Goal: Task Accomplishment & Management: Complete application form

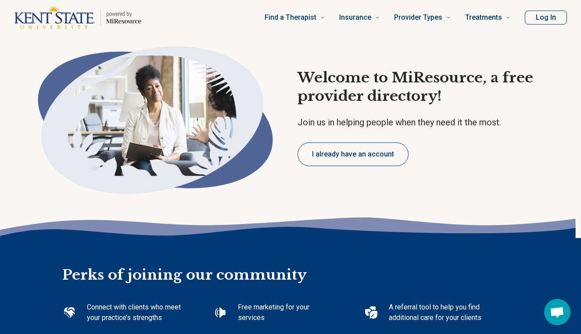
click at [557, 14] on button "Log In" at bounding box center [545, 18] width 42 height 14
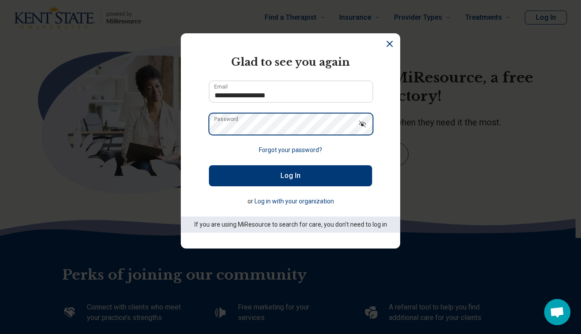
click at [290, 176] on button "Log In" at bounding box center [290, 175] width 163 height 21
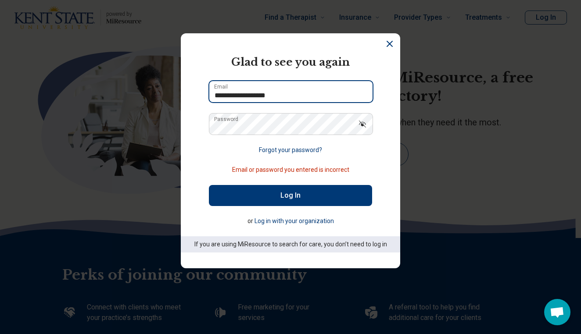
click at [270, 96] on input "**********" at bounding box center [290, 91] width 163 height 21
type input "**********"
click at [290, 196] on button "Log In" at bounding box center [290, 195] width 163 height 21
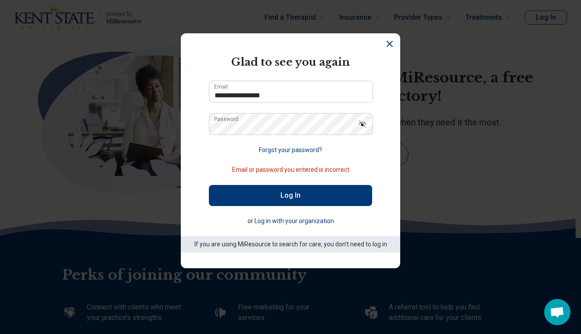
click at [275, 199] on button "Log In" at bounding box center [290, 195] width 163 height 21
click at [387, 45] on icon "Dismiss" at bounding box center [389, 44] width 11 height 11
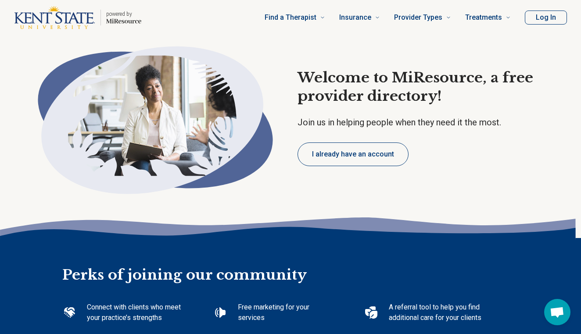
type textarea "*"
click at [420, 292] on div "Connect with clients who meet your practice’s strengths Free marketing for your…" at bounding box center [274, 323] width 424 height 77
click at [337, 154] on button "I already have an account" at bounding box center [352, 154] width 111 height 24
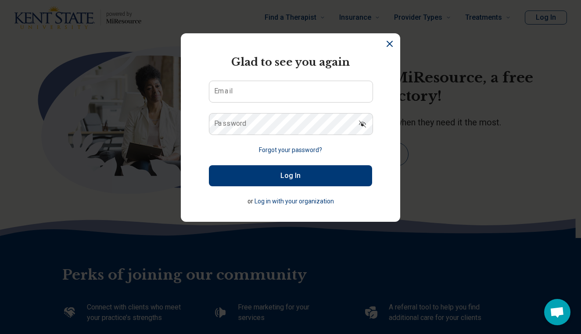
click at [296, 199] on button "Log in with your organization" at bounding box center [293, 201] width 79 height 9
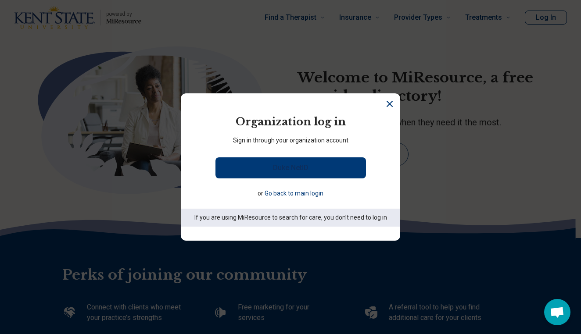
click at [269, 166] on link "Duke NetID" at bounding box center [290, 167] width 150 height 21
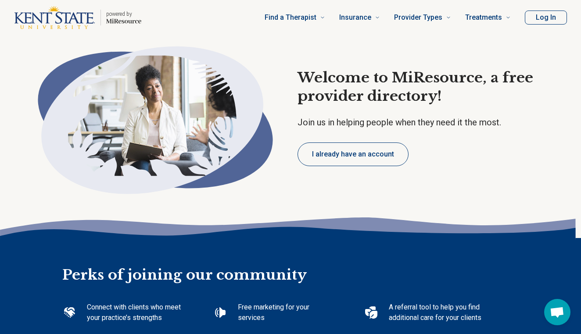
click at [337, 156] on button "I already have an account" at bounding box center [352, 154] width 111 height 24
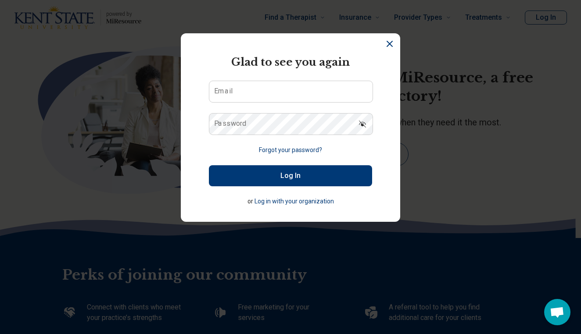
click at [283, 149] on button "Forgot your password?" at bounding box center [290, 150] width 63 height 9
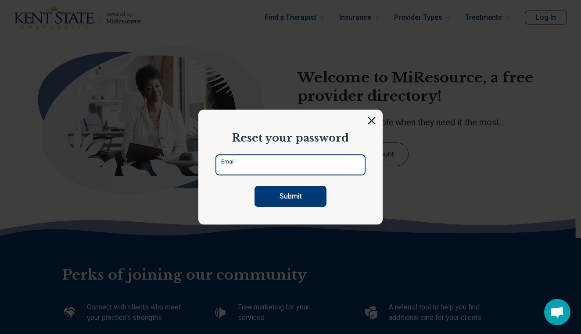
click at [278, 164] on input "Email" at bounding box center [290, 164] width 150 height 21
click at [290, 196] on button "Submit" at bounding box center [290, 196] width 72 height 21
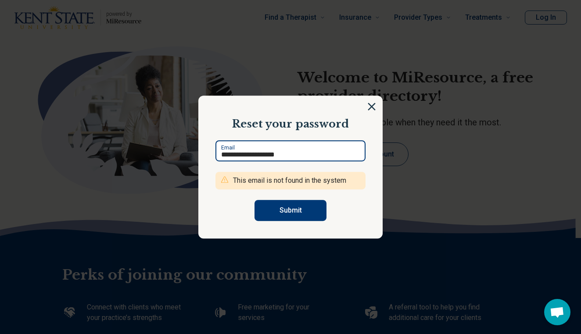
type input "**********"
click at [290, 210] on button "Submit" at bounding box center [290, 210] width 72 height 21
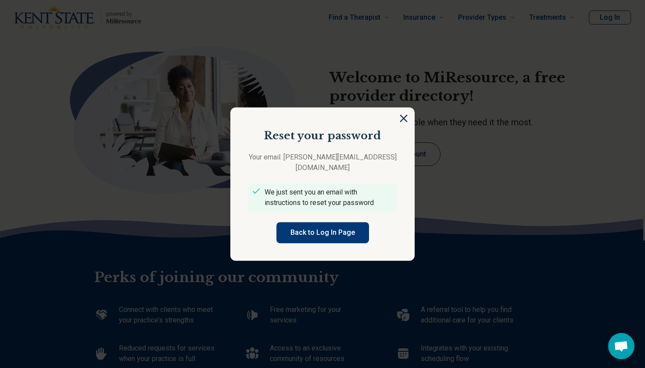
type textarea "*"
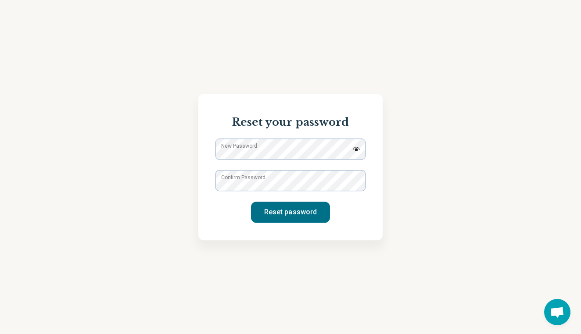
click at [237, 150] on label "New Password" at bounding box center [239, 146] width 36 height 8
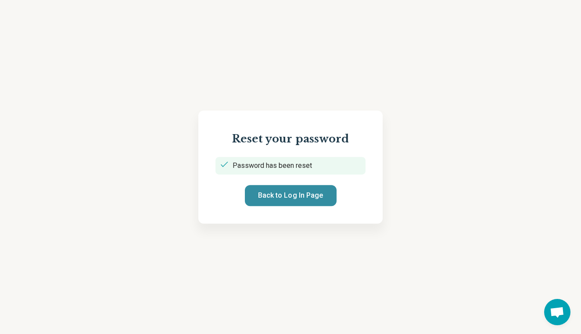
click at [262, 192] on button "Back to Log In Page" at bounding box center [291, 195] width 92 height 21
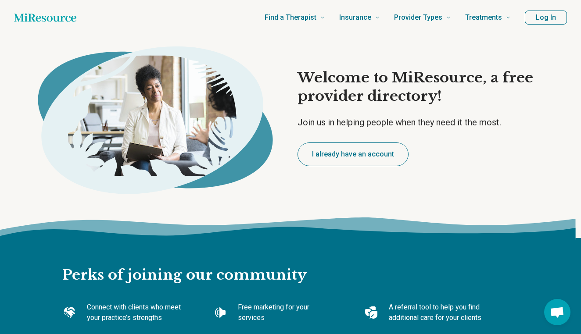
click at [345, 153] on button "I already have an account" at bounding box center [352, 154] width 111 height 24
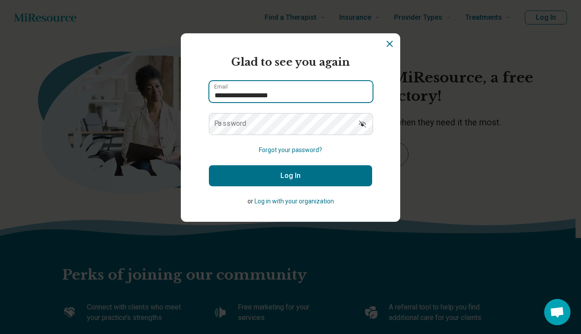
type input "**********"
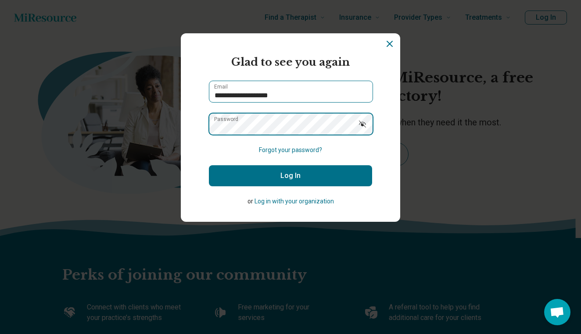
click at [290, 176] on button "Log In" at bounding box center [290, 175] width 163 height 21
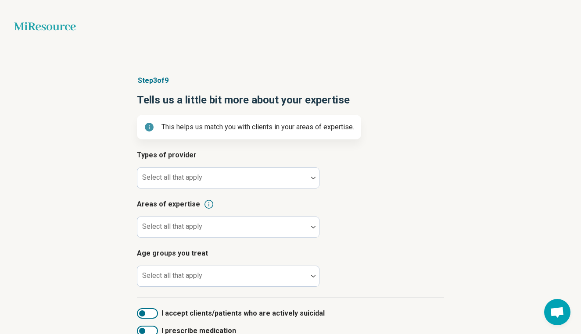
scroll to position [5, 0]
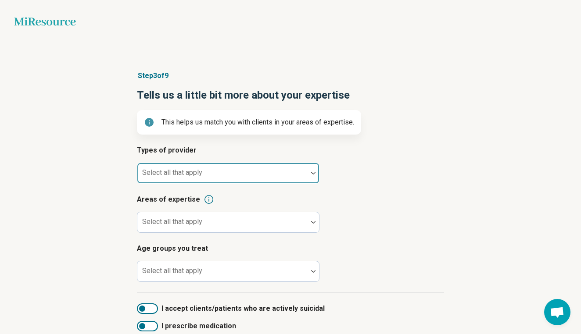
click at [234, 167] on div at bounding box center [222, 173] width 170 height 19
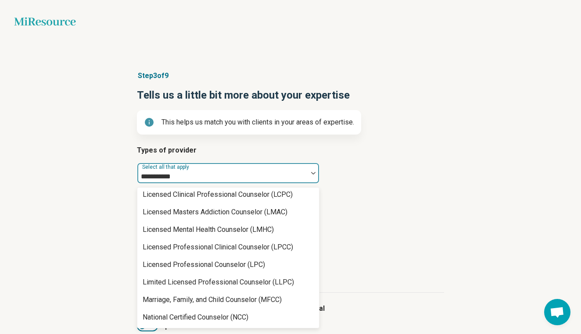
scroll to position [0, 0]
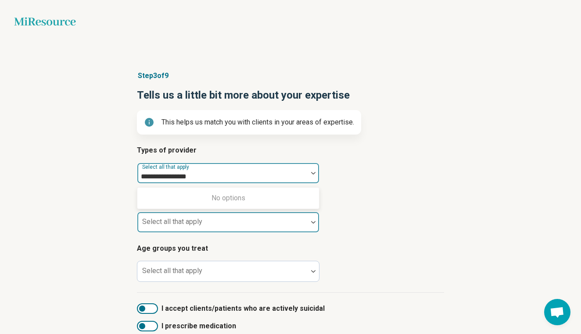
type input "**********"
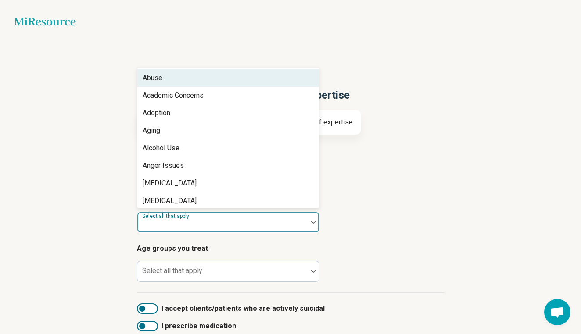
click at [184, 228] on div at bounding box center [222, 226] width 163 height 12
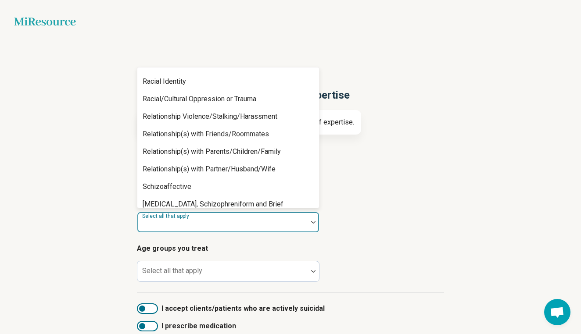
scroll to position [1443, 0]
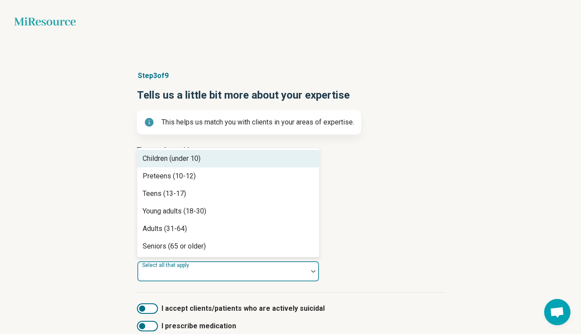
click at [165, 275] on div at bounding box center [222, 275] width 163 height 12
click at [162, 158] on div "Children (under 10)" at bounding box center [171, 158] width 58 height 11
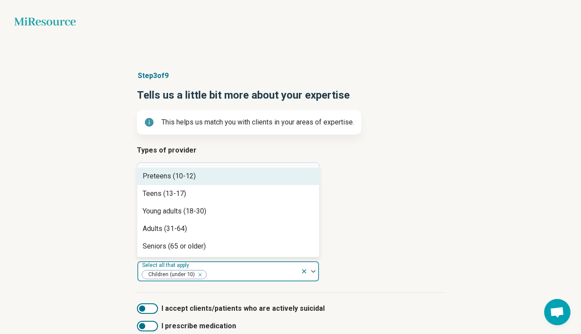
click at [159, 178] on div "Preteens (10-12)" at bounding box center [168, 176] width 53 height 11
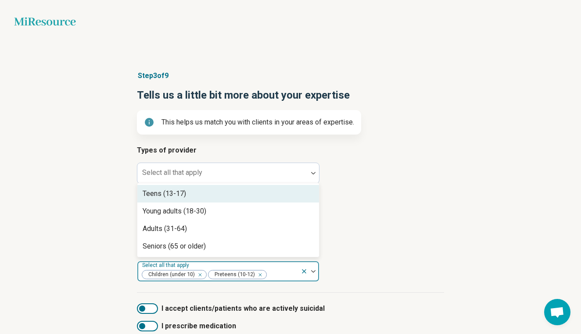
click at [160, 190] on div "Teens (13-17)" at bounding box center [163, 194] width 43 height 11
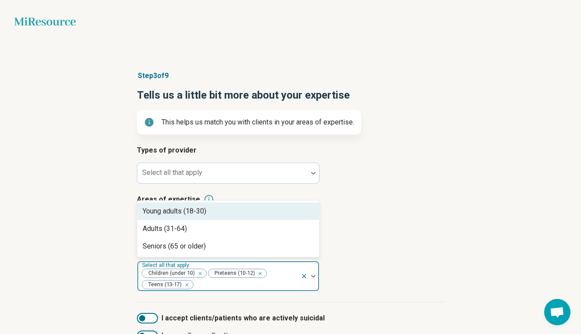
click at [161, 215] on div "Young adults (18-30)" at bounding box center [174, 211] width 64 height 11
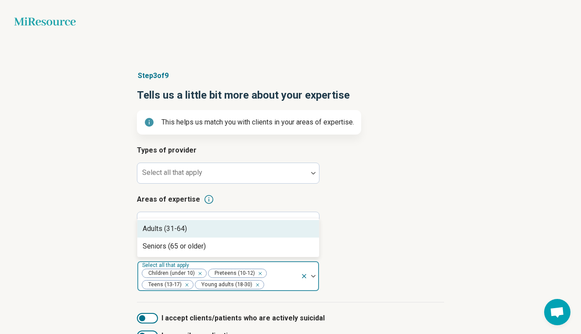
click at [161, 226] on div "Adults (31-64)" at bounding box center [164, 229] width 44 height 11
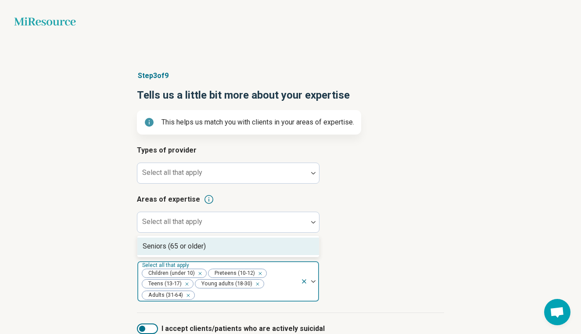
click at [159, 244] on div "Seniors (65 or older)" at bounding box center [173, 246] width 63 height 11
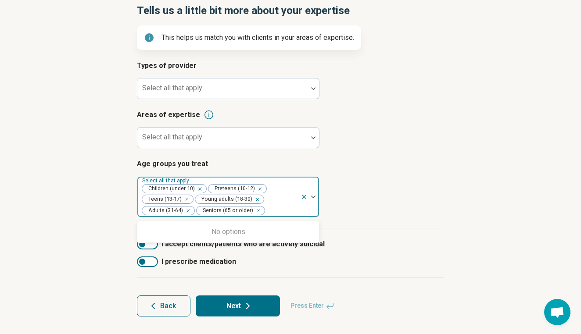
scroll to position [89, 0]
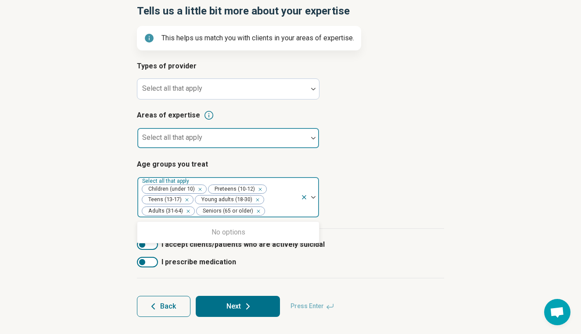
click at [159, 139] on div "Select all that apply" at bounding box center [228, 138] width 182 height 21
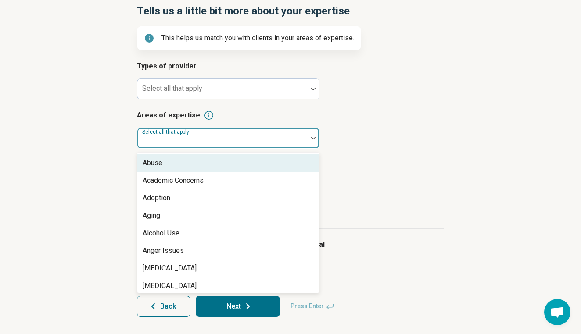
click at [99, 178] on div "Step 3 of 9 Tells us a little bit more about your expertise This helps us match…" at bounding box center [290, 152] width 581 height 366
click at [167, 138] on div "Select all that apply" at bounding box center [228, 138] width 182 height 21
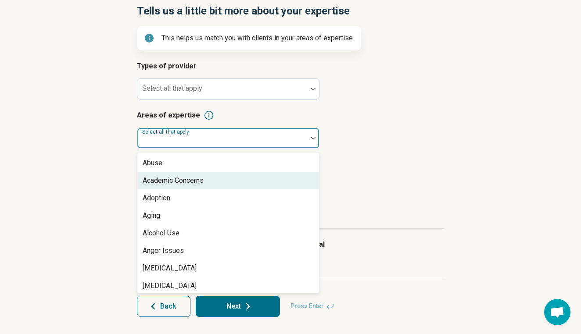
click at [168, 181] on div "Academic Concerns" at bounding box center [172, 180] width 61 height 11
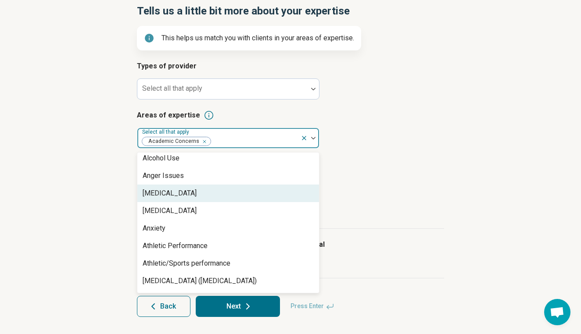
scroll to position [68, 0]
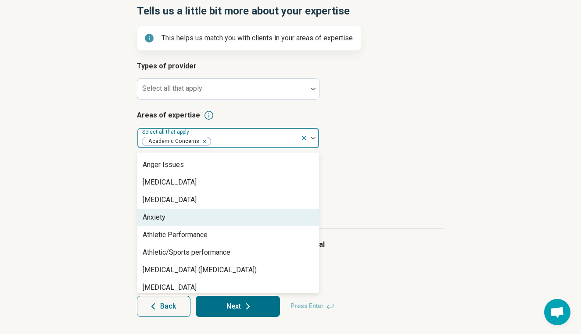
click at [165, 219] on div "Anxiety" at bounding box center [153, 217] width 23 height 11
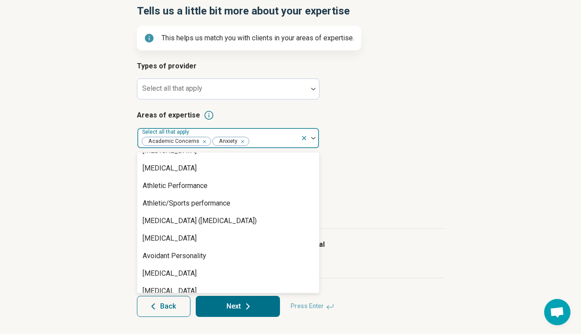
scroll to position [100, 0]
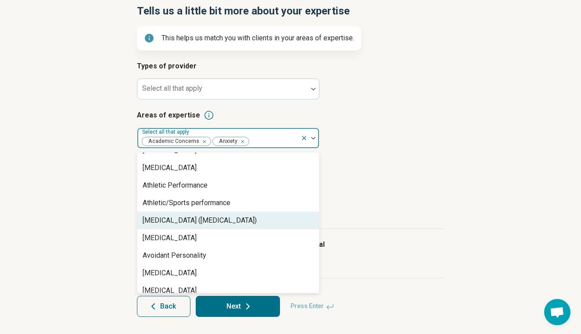
click at [165, 221] on div "Attention Deficit Hyperactivity Disorder (ADHD)" at bounding box center [199, 220] width 114 height 11
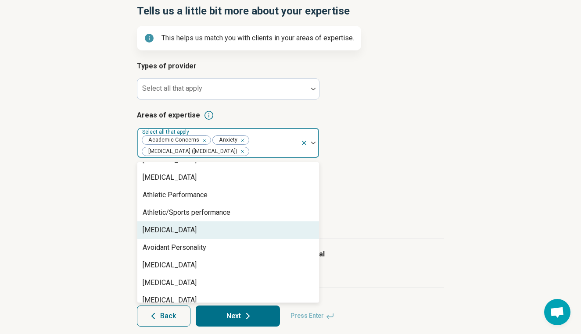
click at [164, 230] on div "[MEDICAL_DATA]" at bounding box center [169, 230] width 54 height 11
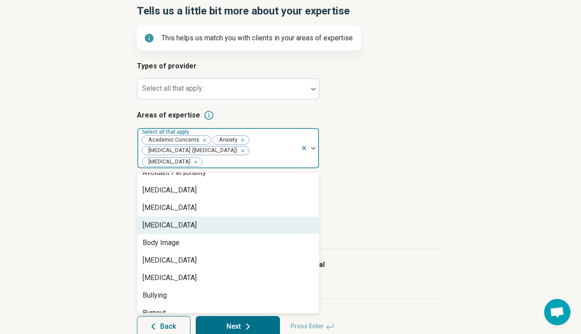
scroll to position [169, 0]
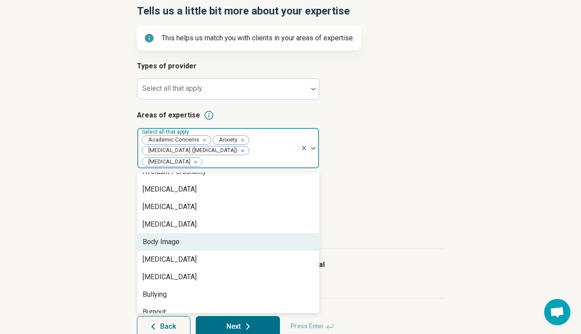
click at [160, 241] on div "Body Image" at bounding box center [160, 242] width 37 height 11
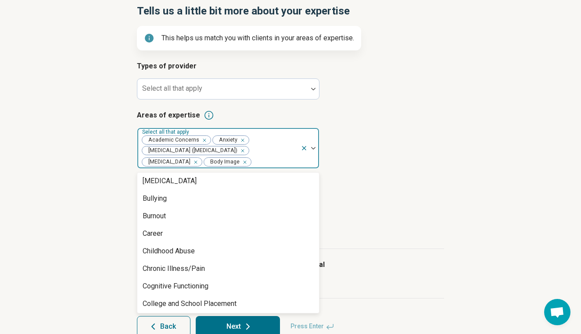
scroll to position [249, 0]
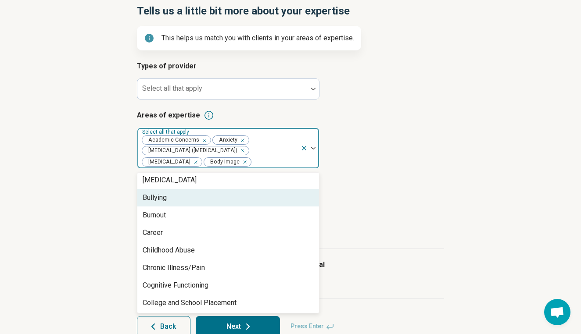
click at [157, 196] on div "Bullying" at bounding box center [154, 197] width 24 height 11
click at [157, 199] on div "Burnout" at bounding box center [153, 197] width 23 height 11
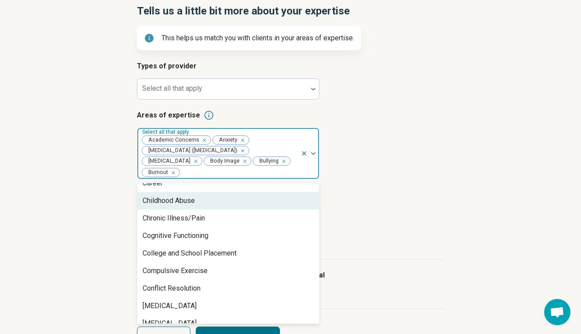
scroll to position [274, 0]
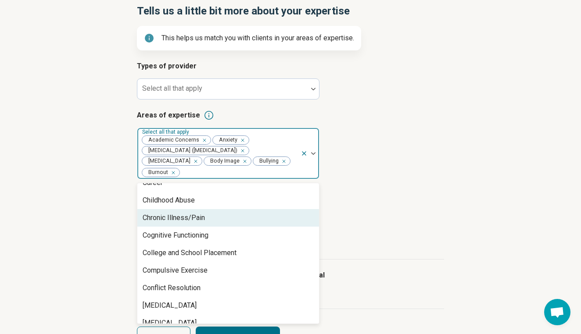
click at [160, 221] on div "Chronic Illness/Pain" at bounding box center [173, 218] width 62 height 11
click at [160, 219] on div "Cognitive Functioning" at bounding box center [175, 218] width 66 height 11
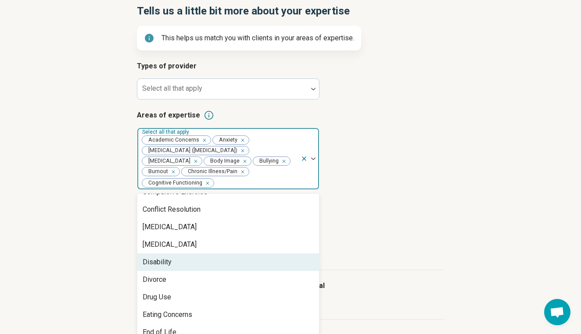
scroll to position [328, 0]
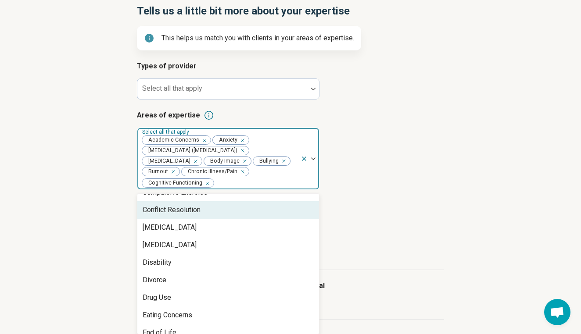
click at [156, 213] on div "Conflict Resolution" at bounding box center [171, 210] width 58 height 11
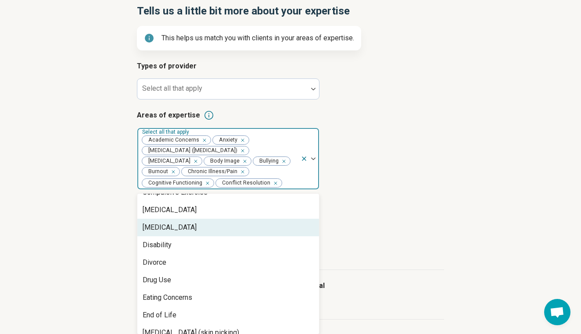
click at [155, 224] on div "[MEDICAL_DATA]" at bounding box center [169, 227] width 54 height 11
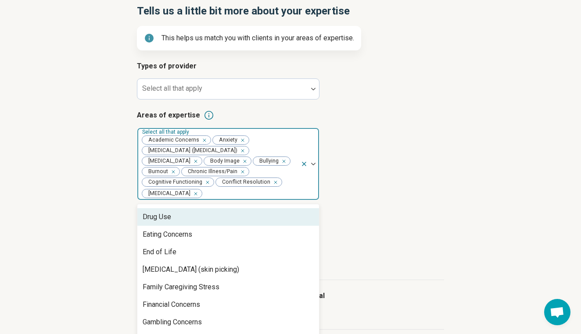
scroll to position [382, 0]
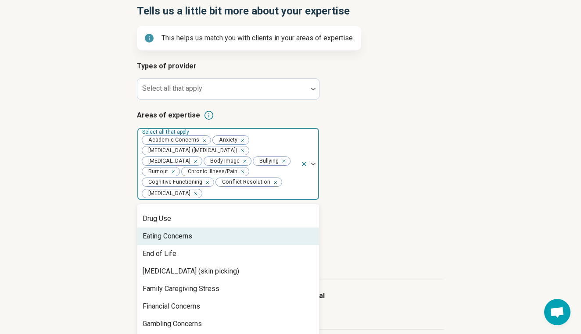
click at [152, 235] on div "Eating Concerns" at bounding box center [167, 236] width 50 height 11
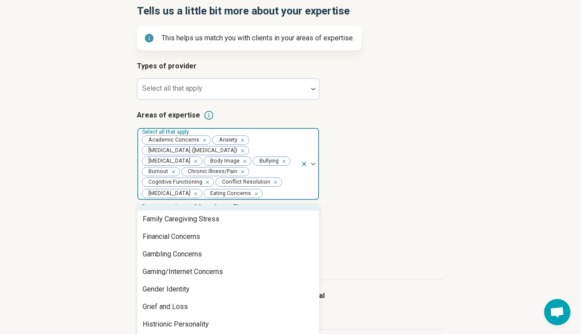
scroll to position [436, 0]
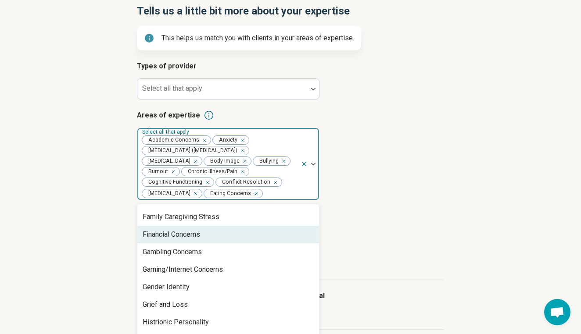
click at [153, 237] on div "Financial Concerns" at bounding box center [170, 234] width 57 height 11
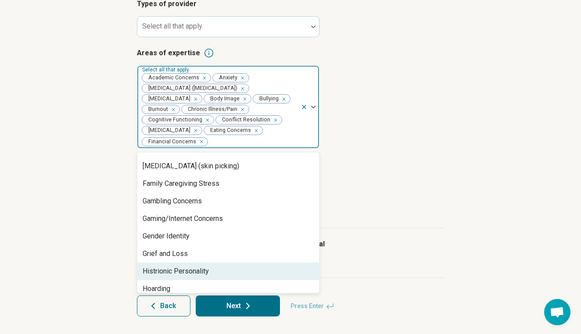
scroll to position [414, 0]
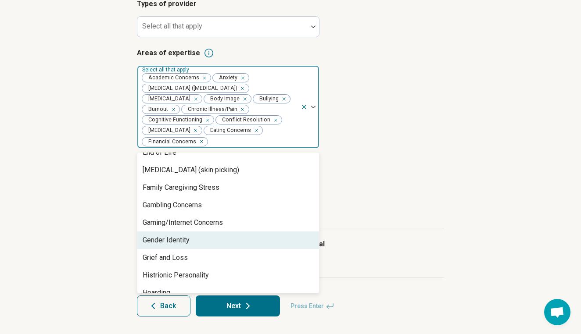
click at [159, 239] on div "Gender Identity" at bounding box center [165, 240] width 47 height 11
click at [159, 240] on div "Grief and Loss" at bounding box center [164, 240] width 45 height 11
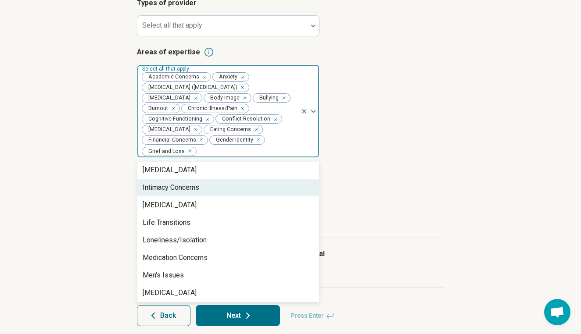
scroll to position [602, 0]
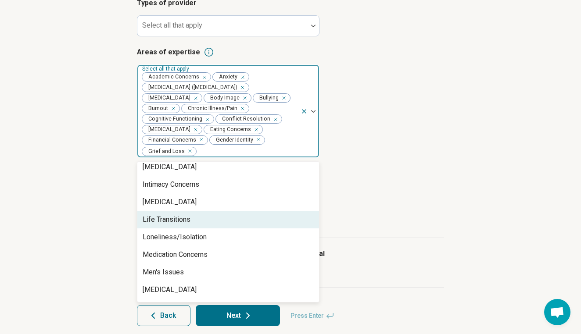
click at [166, 223] on div "Life Transitions" at bounding box center [166, 219] width 48 height 11
click at [165, 225] on div "Loneliness/Isolation" at bounding box center [174, 219] width 64 height 11
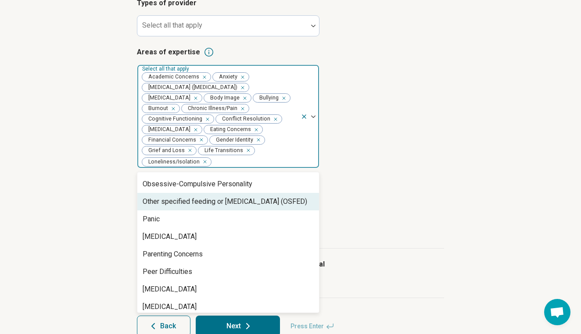
scroll to position [722, 0]
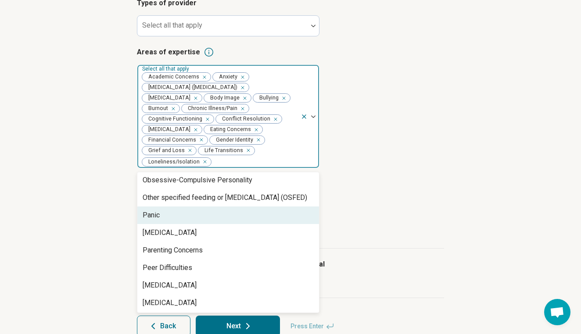
click at [162, 217] on div "Panic" at bounding box center [228, 216] width 182 height 18
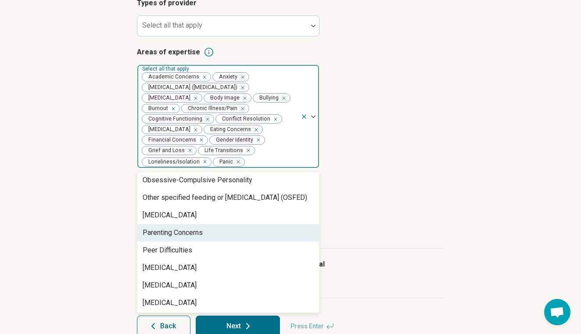
click at [161, 235] on div "Parenting Concerns" at bounding box center [172, 233] width 60 height 11
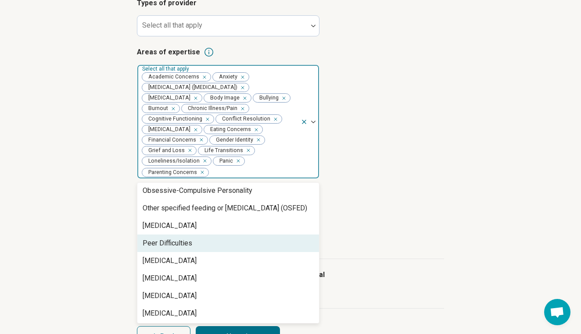
click at [161, 242] on div "Peer Difficulties" at bounding box center [167, 243] width 50 height 11
click at [161, 242] on div "Perfectionism" at bounding box center [169, 243] width 54 height 11
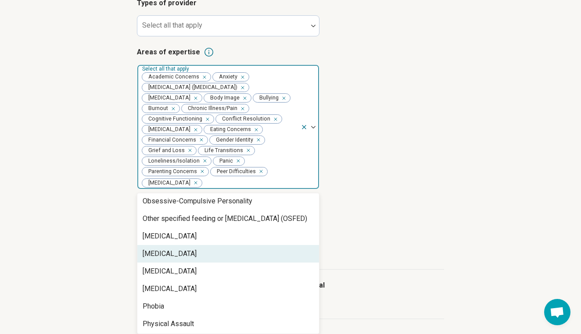
click at [160, 250] on div "Performance Anxiety" at bounding box center [169, 254] width 54 height 11
click at [160, 257] on div "[MEDICAL_DATA]" at bounding box center [169, 254] width 54 height 11
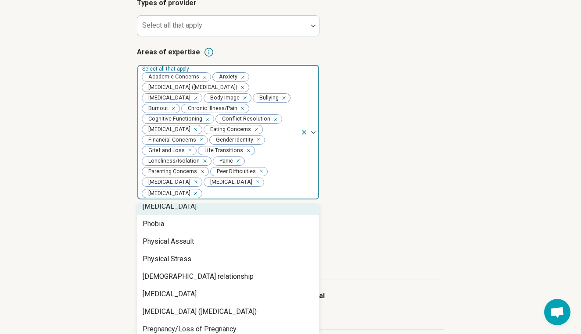
scroll to position [783, 0]
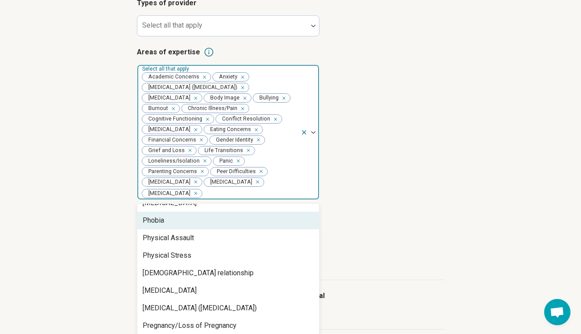
click at [161, 221] on div "Phobia" at bounding box center [152, 220] width 21 height 11
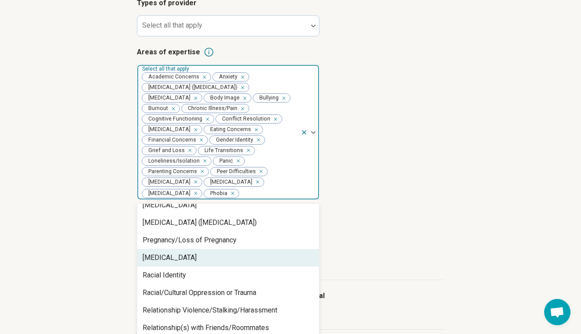
scroll to position [851, 0]
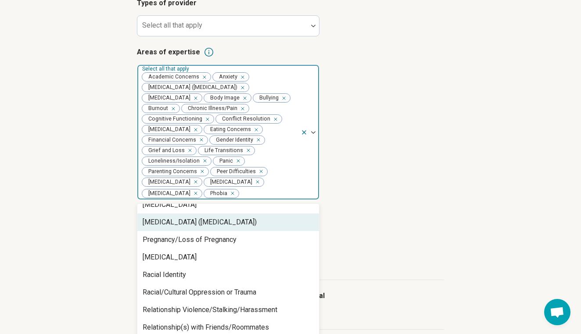
click at [162, 226] on div "Posttraumatic Stress Disorder (PTSD)" at bounding box center [199, 222] width 114 height 11
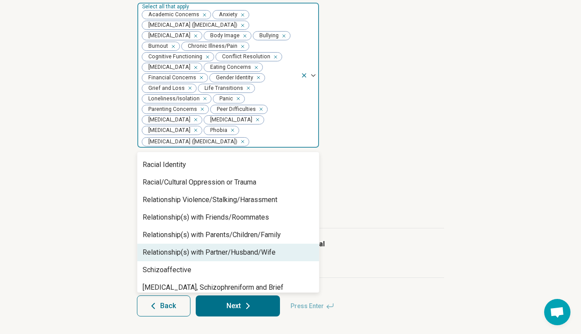
scroll to position [893, 0]
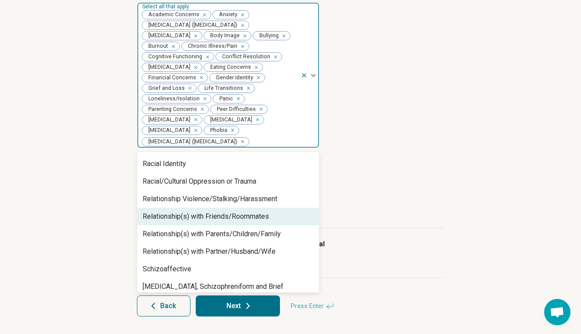
click at [169, 216] on div "Relationship(s) with Friends/Roommates" at bounding box center [205, 216] width 126 height 11
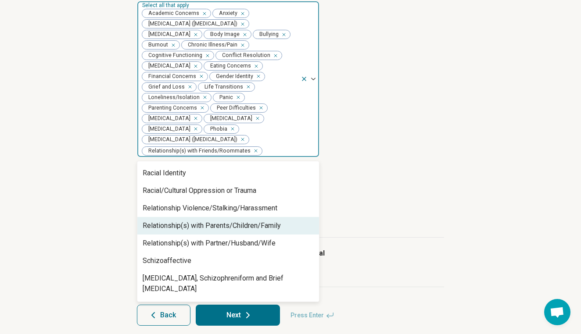
click at [169, 225] on div "Relationship(s) with Parents/Children/Family" at bounding box center [211, 226] width 138 height 11
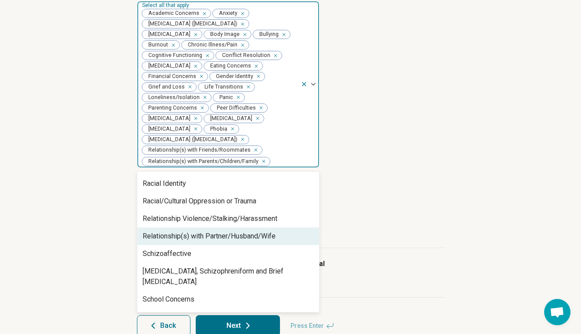
click at [167, 240] on div "Relationship(s) with Partner/Husband/Wife" at bounding box center [208, 236] width 133 height 11
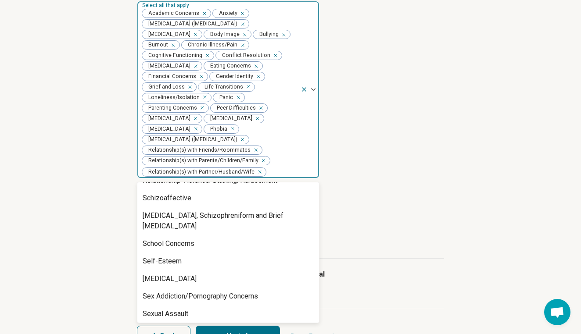
scroll to position [951, 0]
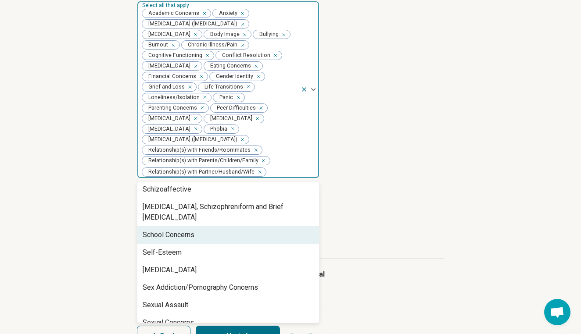
click at [161, 230] on div "School Concerns" at bounding box center [168, 235] width 52 height 11
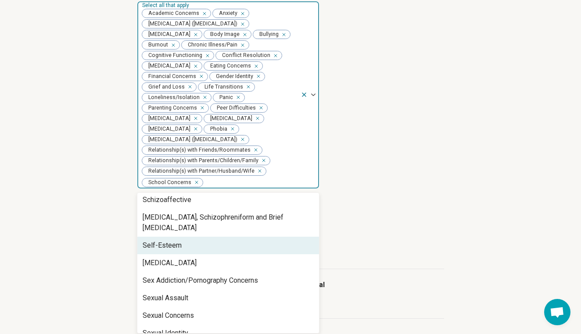
click at [160, 240] on div "Self-Esteem" at bounding box center [161, 245] width 39 height 11
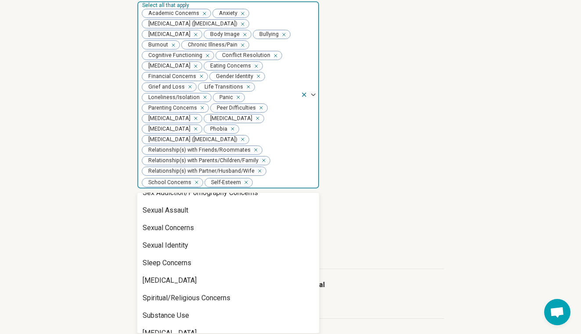
scroll to position [1024, 0]
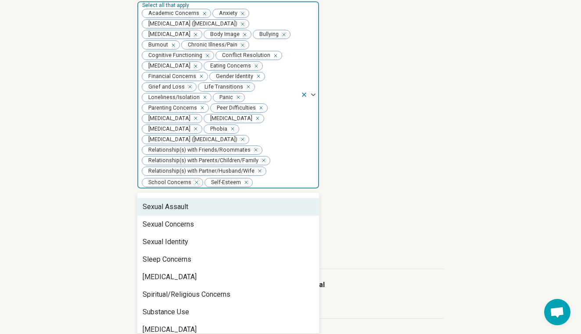
click at [160, 202] on div "Sexual Assault" at bounding box center [165, 207] width 46 height 11
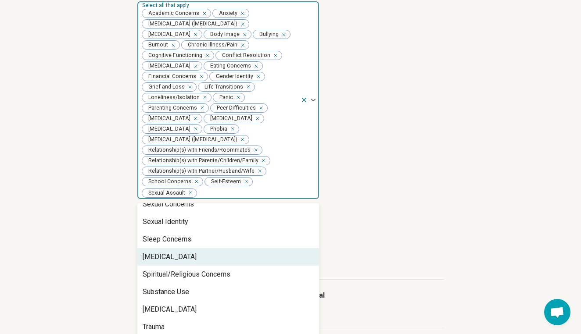
scroll to position [1044, 0]
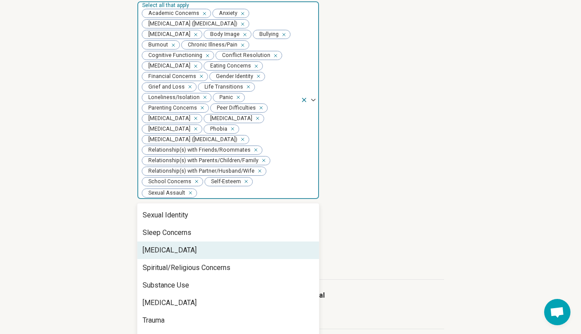
click at [169, 245] on div "[MEDICAL_DATA]" at bounding box center [169, 250] width 54 height 11
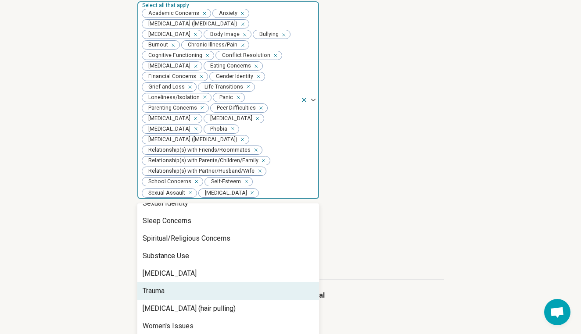
click at [168, 285] on div "Trauma" at bounding box center [228, 291] width 182 height 18
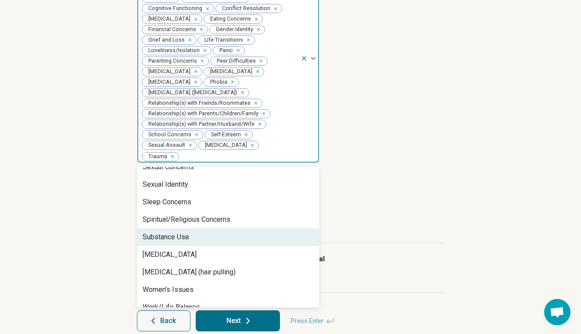
scroll to position [268, 0]
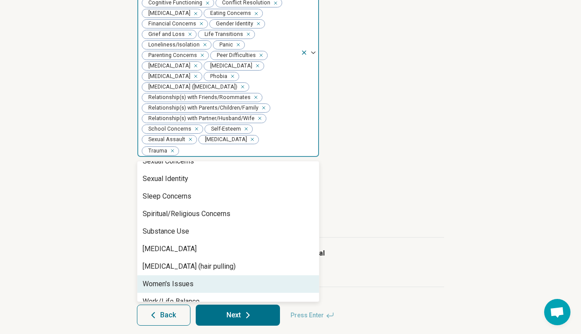
click at [155, 279] on div "Women's Issues" at bounding box center [167, 284] width 51 height 11
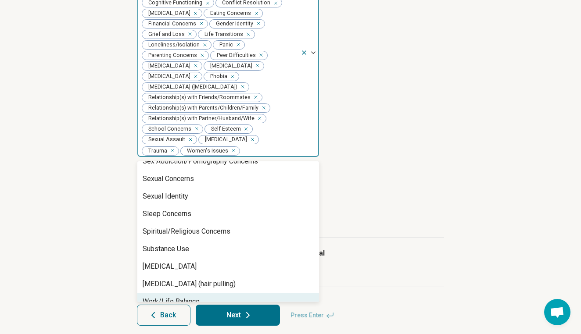
click at [156, 296] on div "Work/Life Balance" at bounding box center [170, 301] width 57 height 11
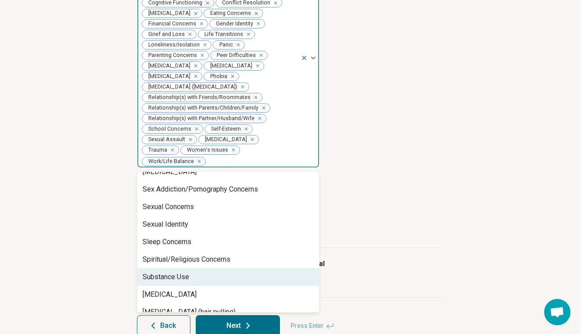
click at [111, 192] on div "Step 3 of 9 Tells us a little bit more about your expertise This helps us match…" at bounding box center [290, 72] width 581 height 564
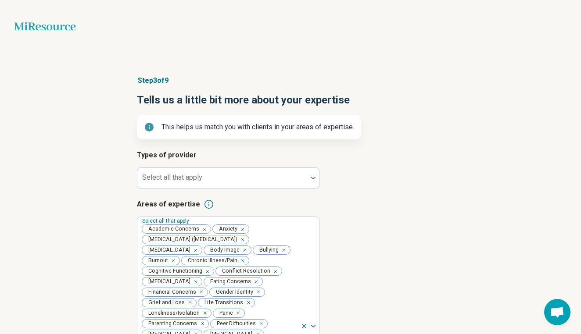
scroll to position [0, 0]
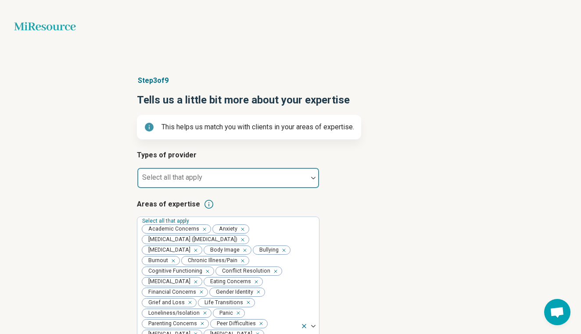
click at [160, 179] on div "Select all that apply" at bounding box center [228, 177] width 182 height 21
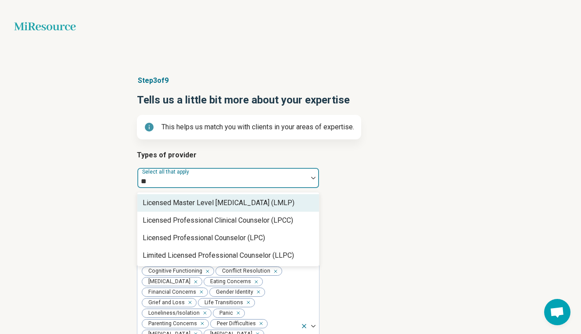
type input "***"
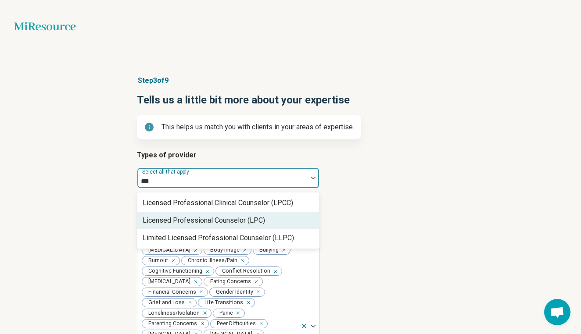
click at [186, 219] on div "Licensed Professional Counselor (LPC)" at bounding box center [203, 220] width 122 height 11
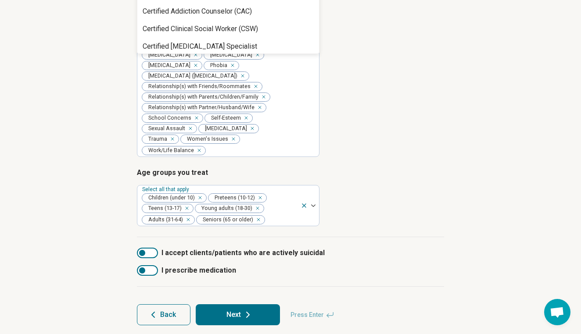
click at [231, 304] on button "Next" at bounding box center [238, 314] width 84 height 21
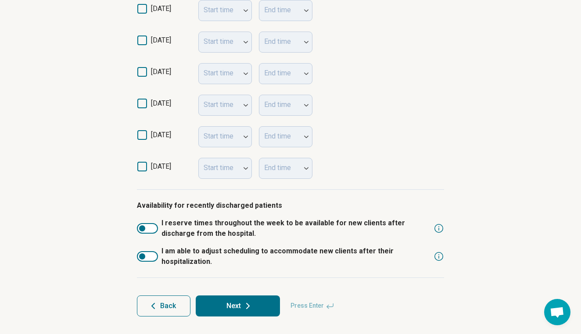
scroll to position [278, 0]
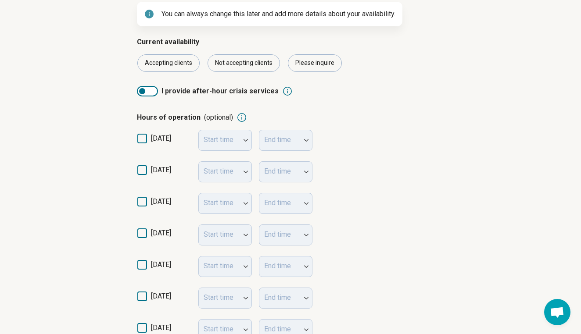
scroll to position [128, 0]
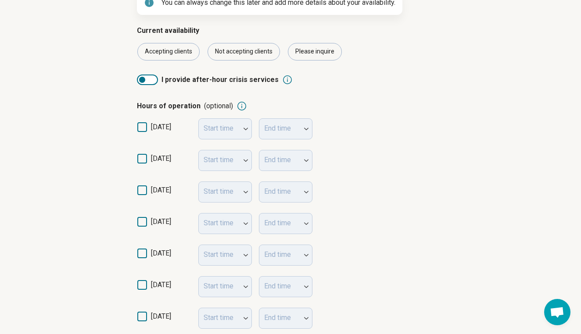
click at [143, 158] on icon at bounding box center [142, 159] width 10 height 10
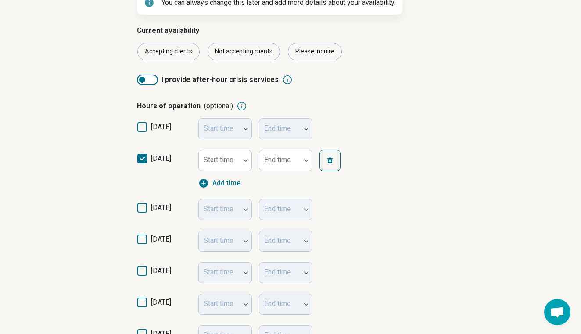
scroll to position [6, 0]
click at [140, 209] on icon at bounding box center [142, 208] width 10 height 10
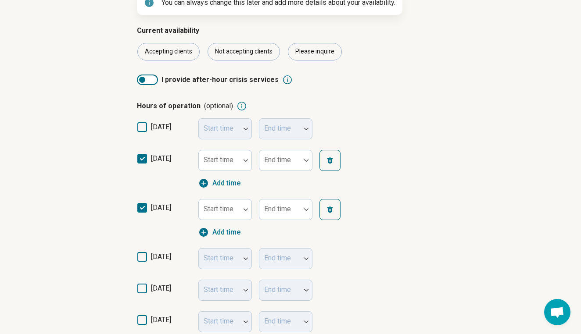
click at [141, 256] on icon at bounding box center [142, 257] width 10 height 10
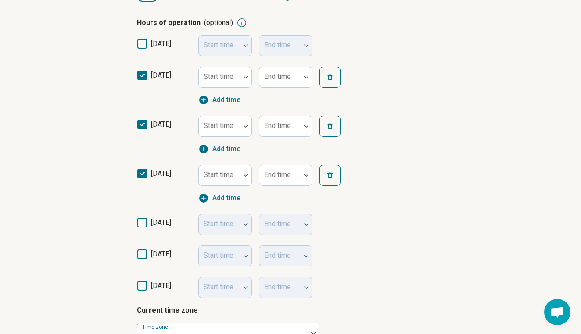
scroll to position [212, 0]
click at [141, 255] on icon at bounding box center [142, 254] width 10 height 10
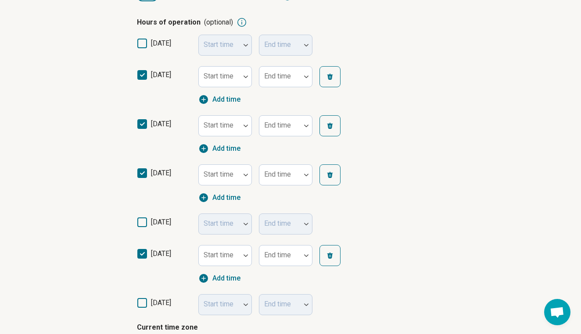
scroll to position [6, 0]
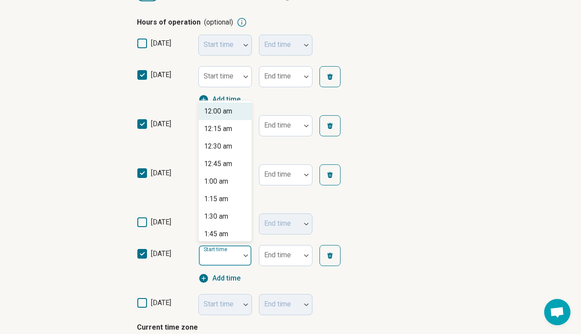
click at [230, 253] on div "Start time" at bounding box center [224, 255] width 53 height 21
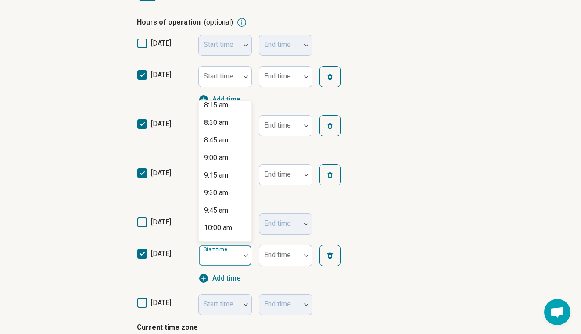
scroll to position [586, 0]
click at [215, 156] on div "9:00 am" at bounding box center [216, 157] width 24 height 11
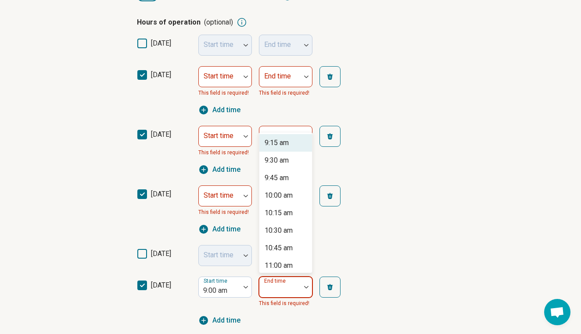
click at [275, 286] on div "Start time 9:00 am 9:15 am, 1 of 59. 59 results available. Use Up and Down to c…" at bounding box center [277, 301] width 158 height 49
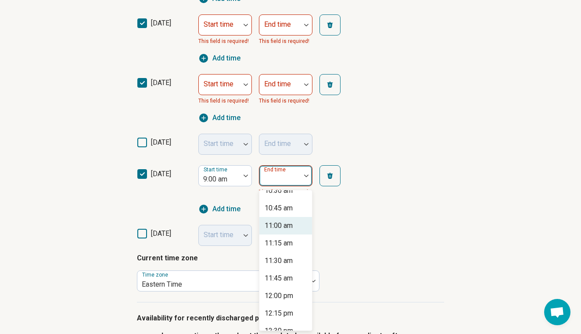
scroll to position [106, 0]
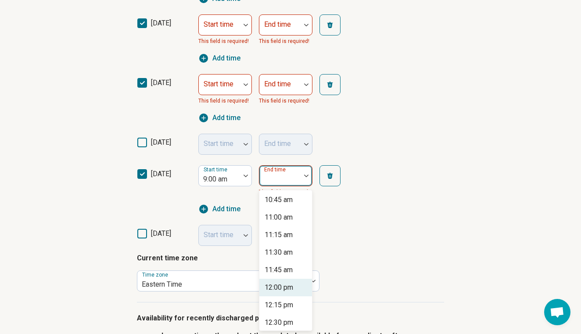
click at [278, 285] on div "12:00 pm" at bounding box center [278, 287] width 28 height 11
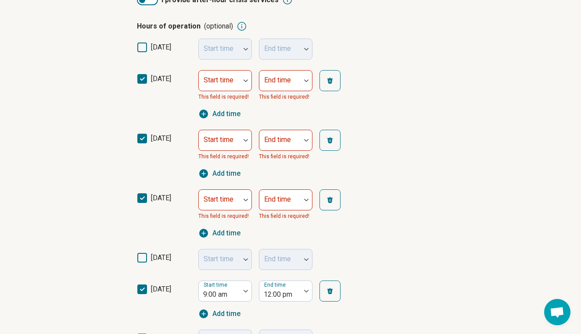
scroll to position [207, 0]
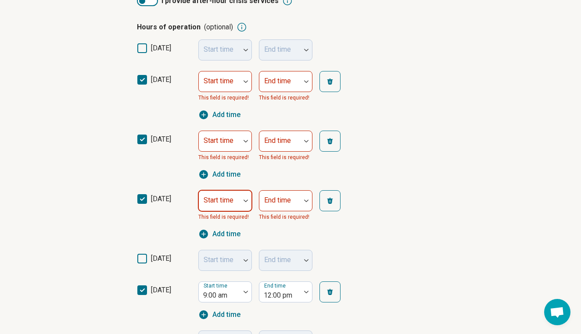
click at [230, 196] on div "Start time" at bounding box center [224, 200] width 53 height 21
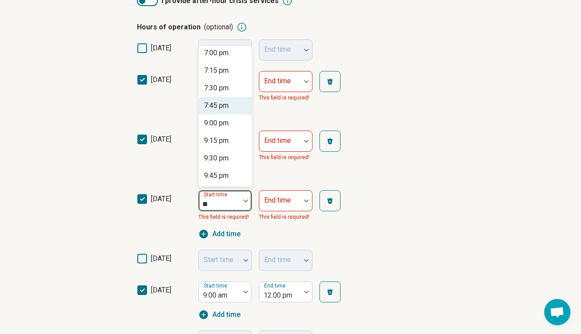
scroll to position [0, 0]
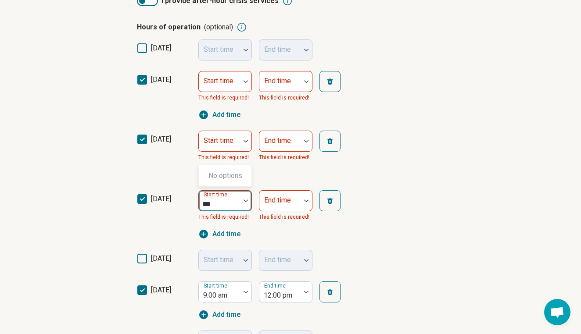
type input "***"
click at [231, 224] on div "Start time This field is required! End time This field is required! Add time" at bounding box center [277, 214] width 158 height 49
click at [229, 199] on div "Start time" at bounding box center [224, 200] width 53 height 21
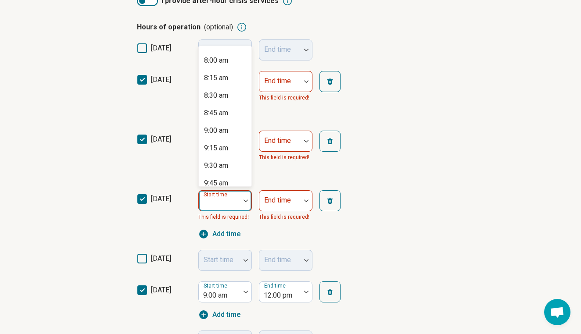
scroll to position [565, 0]
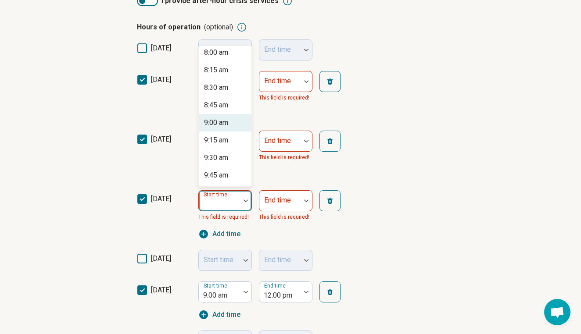
click at [223, 122] on div "9:00 am" at bounding box center [216, 123] width 24 height 11
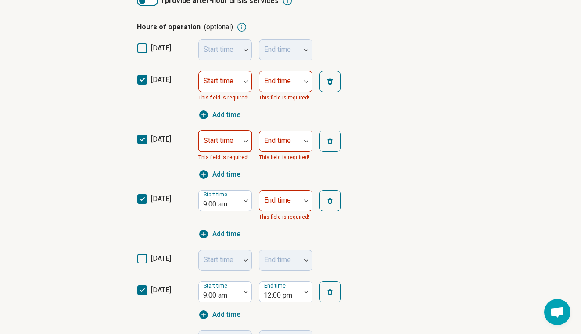
click at [222, 139] on div "Start time" at bounding box center [224, 141] width 53 height 21
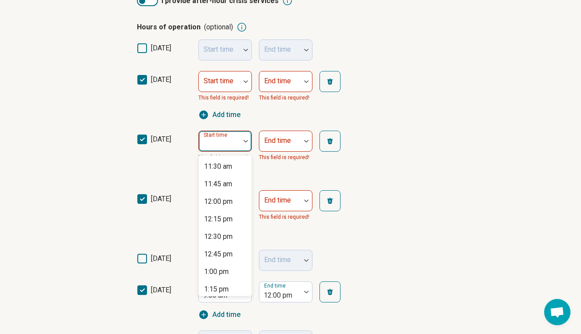
scroll to position [806, 0]
click at [217, 200] on div "12:00 pm" at bounding box center [218, 202] width 28 height 11
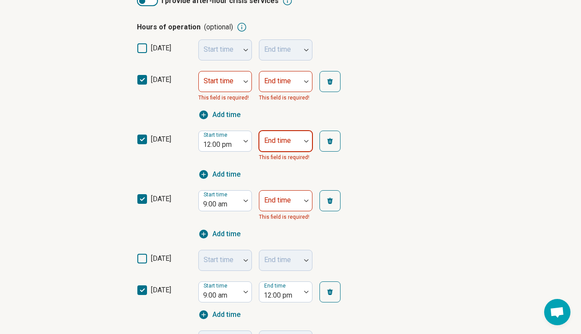
click at [271, 146] on div at bounding box center [280, 145] width 34 height 12
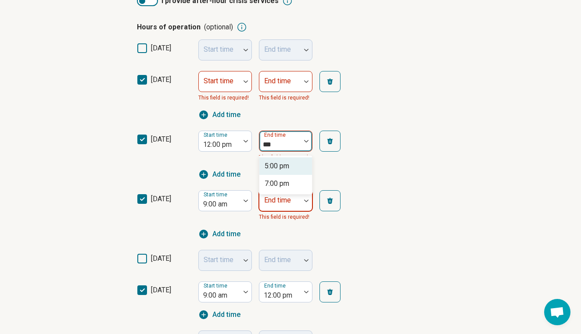
type input "****"
click at [274, 183] on div "7:00 pm" at bounding box center [276, 183] width 25 height 11
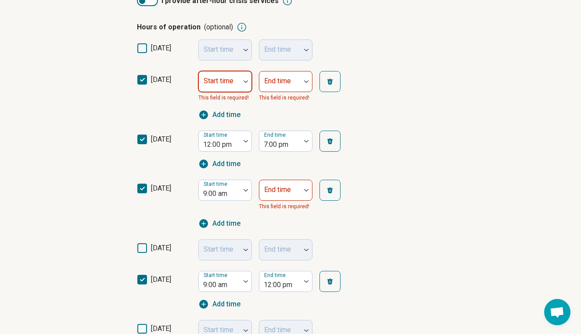
click at [215, 82] on div "Start time" at bounding box center [224, 81] width 53 height 21
type input "****"
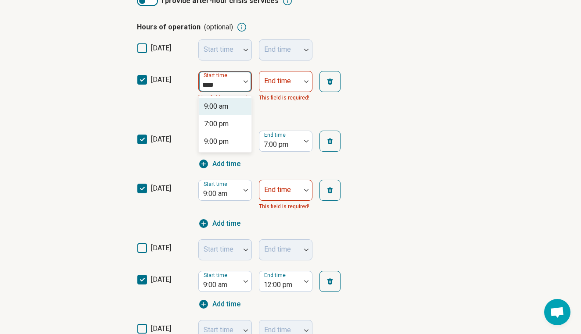
click at [214, 106] on div "9:00 am" at bounding box center [216, 106] width 24 height 11
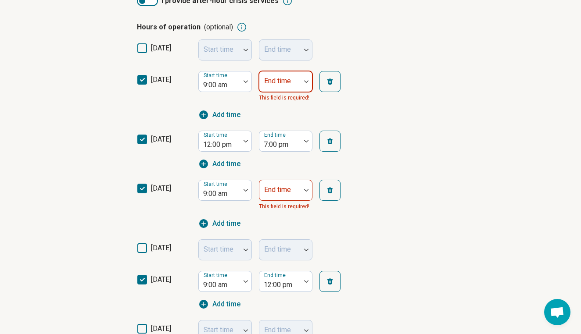
click at [271, 86] on div at bounding box center [280, 85] width 34 height 12
type input "****"
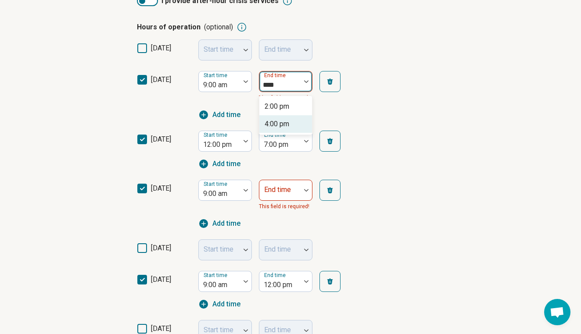
click at [272, 121] on div "4:00 pm" at bounding box center [276, 124] width 25 height 11
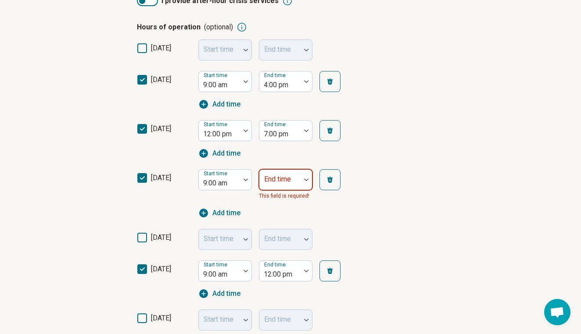
click at [278, 176] on label "End time" at bounding box center [277, 179] width 27 height 8
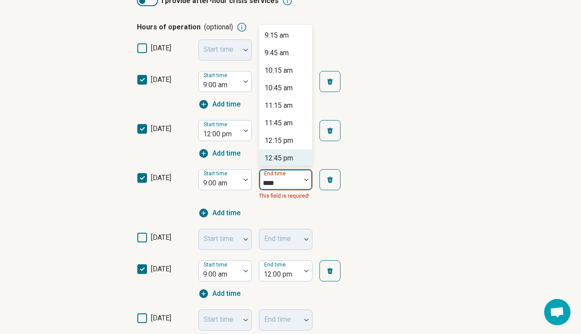
type input "****"
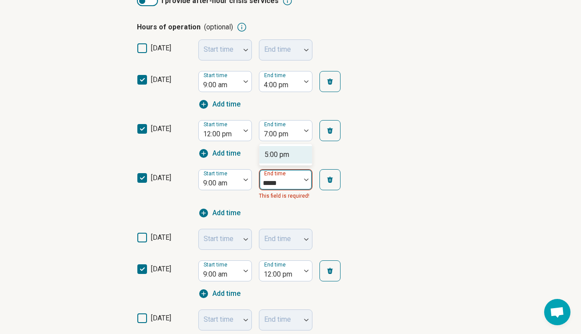
click at [271, 155] on div "5:00 pm" at bounding box center [276, 155] width 25 height 11
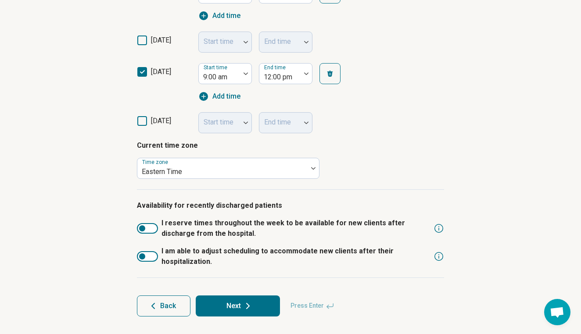
scroll to position [393, 0]
click at [207, 304] on button "Next" at bounding box center [238, 306] width 84 height 21
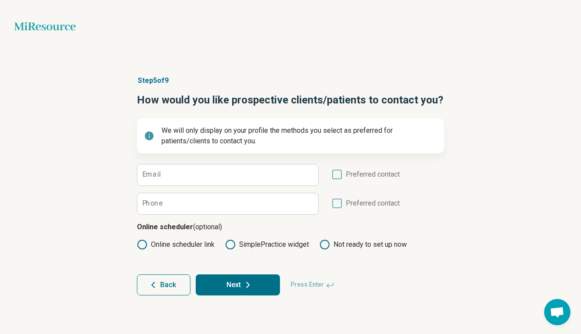
scroll to position [0, 0]
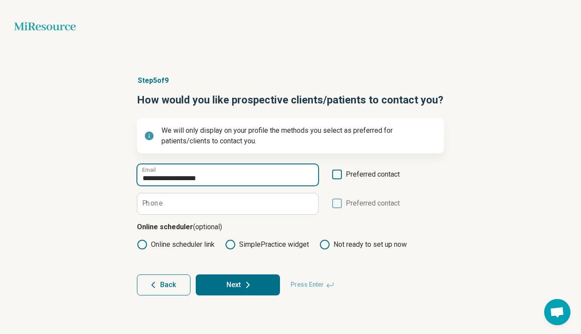
type input "**********"
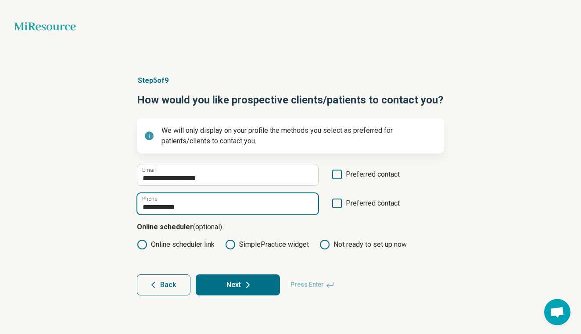
type input "**********"
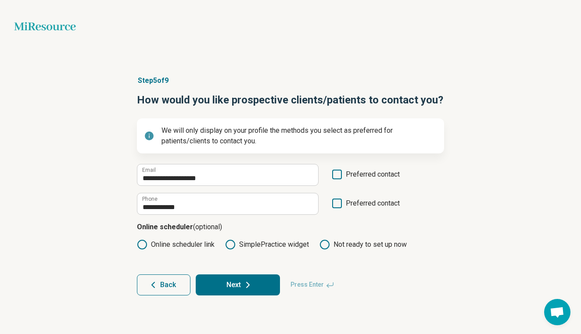
click at [338, 177] on icon at bounding box center [337, 175] width 10 height 10
click at [338, 202] on icon at bounding box center [337, 204] width 10 height 10
click at [248, 282] on icon at bounding box center [247, 285] width 11 height 11
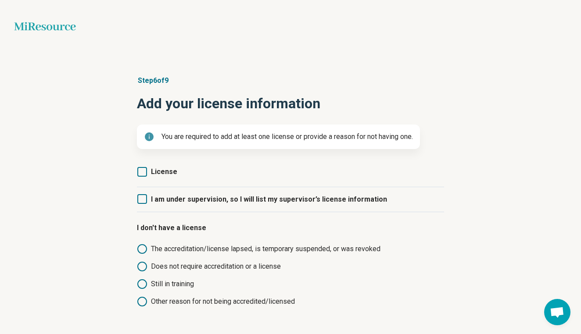
click at [145, 196] on icon at bounding box center [142, 199] width 10 height 10
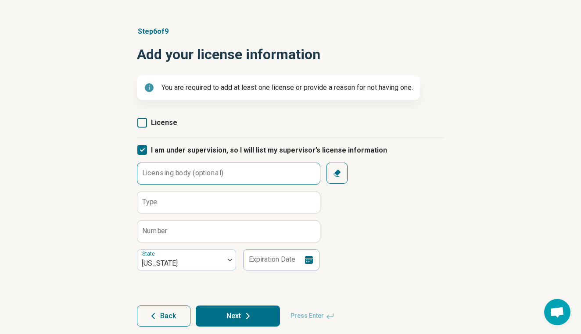
scroll to position [49, 0]
click at [158, 175] on label "Licensing body (optional)" at bounding box center [182, 173] width 81 height 7
click at [158, 175] on input "Licensing body (optional)" at bounding box center [228, 173] width 182 height 21
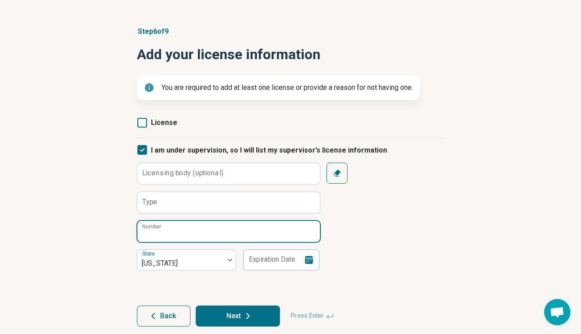
click at [161, 235] on input "Number" at bounding box center [228, 231] width 182 height 21
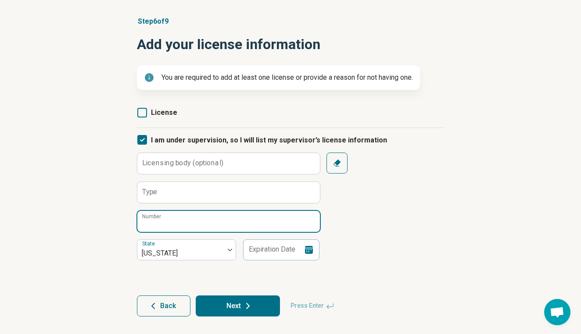
scroll to position [59, 0]
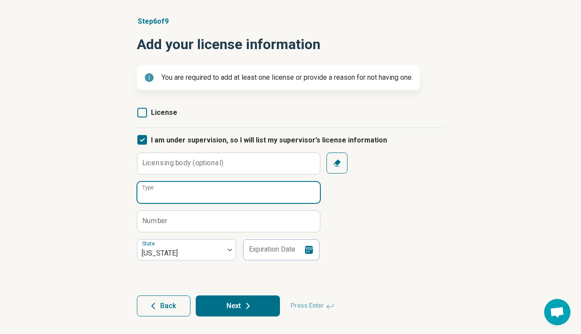
click at [176, 199] on input "Type" at bounding box center [228, 192] width 182 height 21
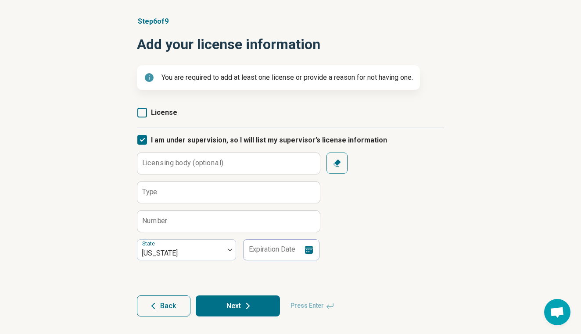
click at [178, 161] on label "Licensing body (optional)" at bounding box center [182, 163] width 81 height 7
click at [178, 161] on input "Licensing body (optional)" at bounding box center [228, 163] width 182 height 21
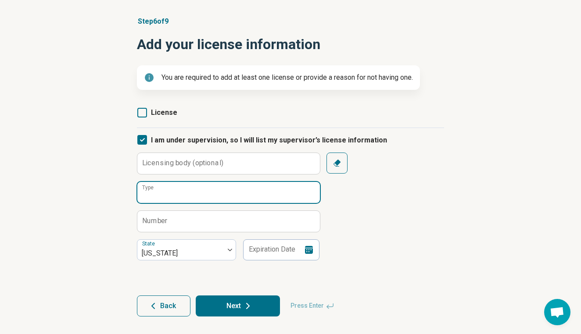
click at [210, 186] on input "Type" at bounding box center [228, 192] width 182 height 21
type input "*"
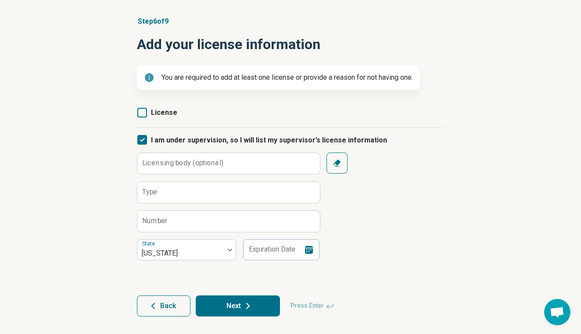
click at [148, 222] on label "Number" at bounding box center [154, 220] width 25 height 7
click at [148, 222] on input "Number" at bounding box center [228, 221] width 182 height 21
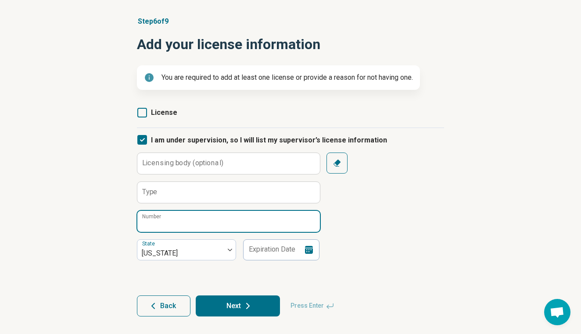
paste input "**********"
type input "**********"
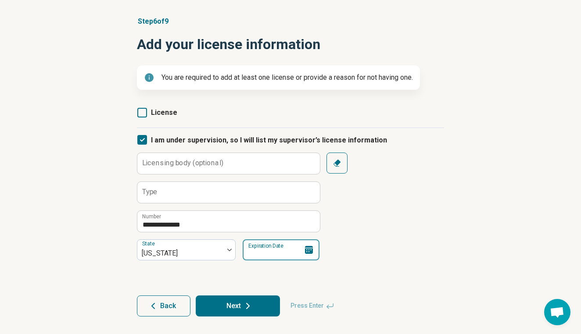
click at [252, 251] on input "Expiration Date" at bounding box center [280, 249] width 77 height 21
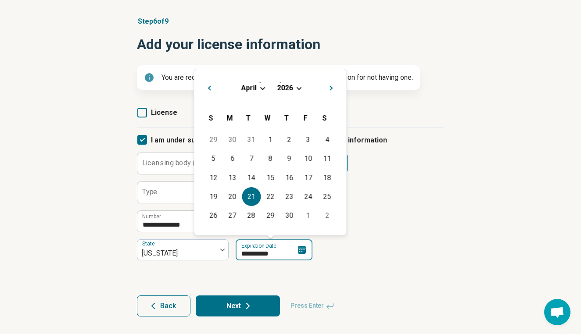
type input "**********"
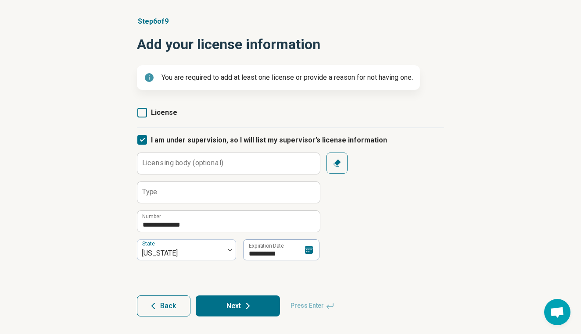
click at [76, 196] on div "**********" at bounding box center [290, 166] width 581 height 335
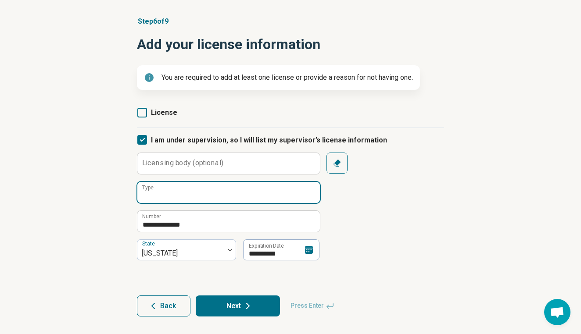
click at [181, 195] on input "Type" at bounding box center [228, 192] width 182 height 21
type input "******"
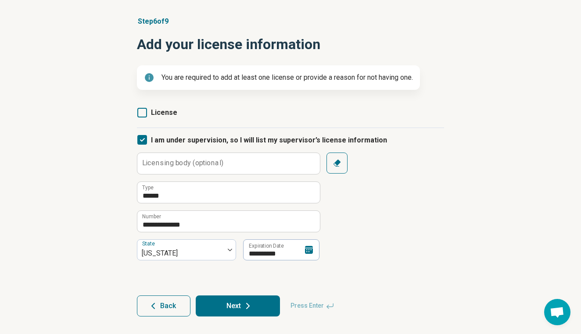
click at [245, 306] on icon at bounding box center [247, 306] width 11 height 11
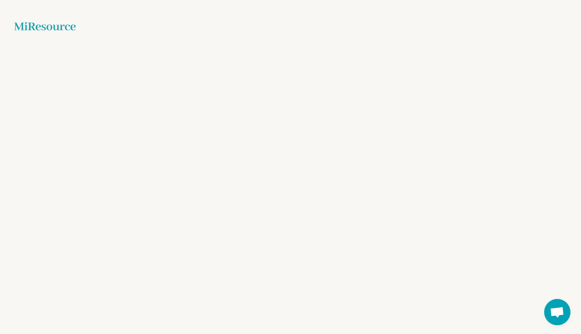
scroll to position [14, 0]
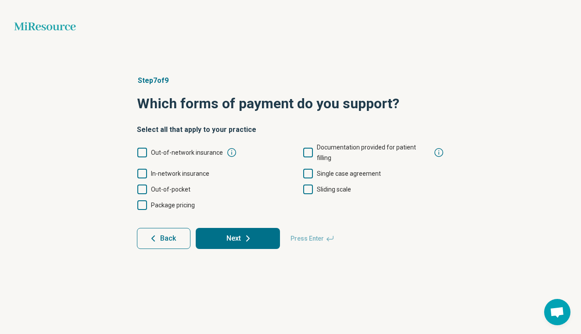
click at [142, 185] on icon at bounding box center [142, 190] width 10 height 10
click at [142, 169] on icon at bounding box center [142, 174] width 10 height 10
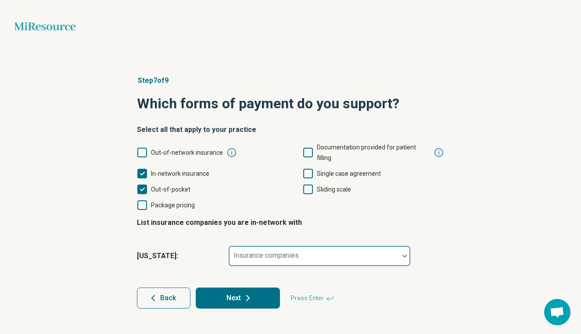
click at [249, 246] on div "Insurance companies" at bounding box center [319, 256] width 182 height 21
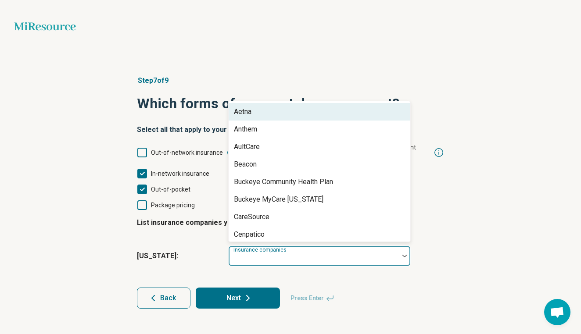
scroll to position [24, 0]
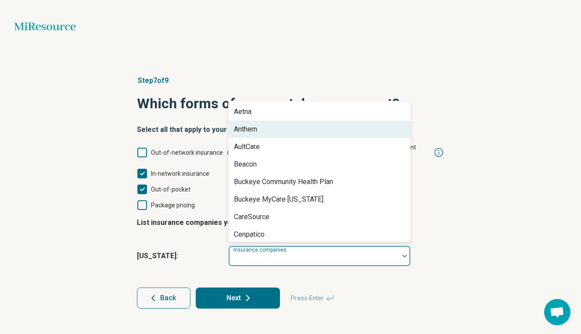
click at [240, 124] on div "Anthem" at bounding box center [245, 129] width 23 height 11
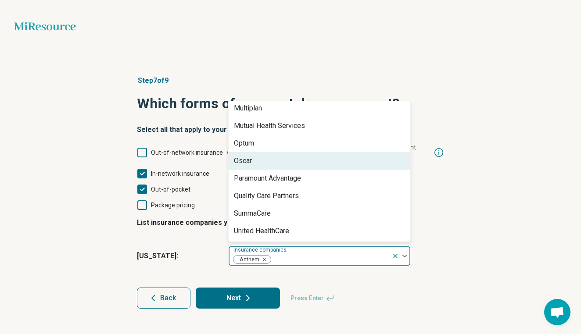
scroll to position [0, 0]
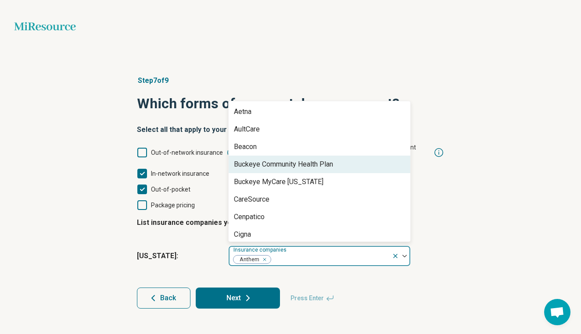
click at [250, 159] on div "Buckeye Community Health Plan" at bounding box center [283, 164] width 99 height 11
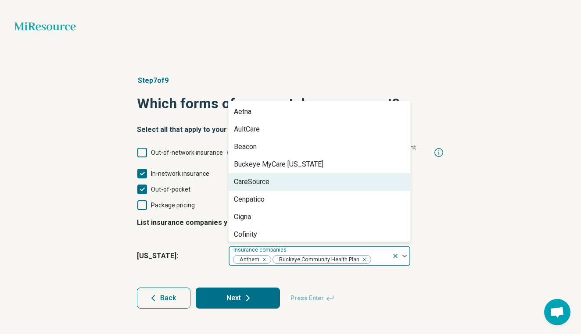
click at [242, 173] on div "CareSource" at bounding box center [319, 182] width 182 height 18
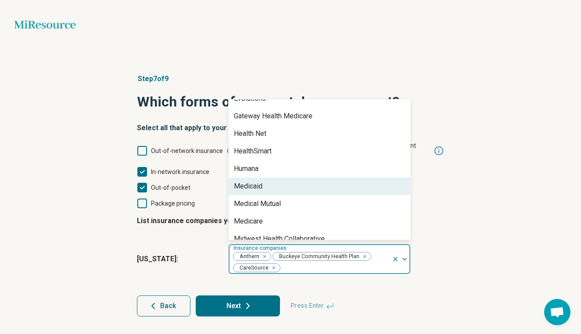
scroll to position [152, 0]
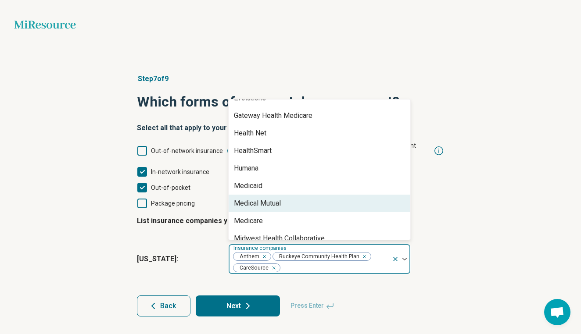
click at [252, 195] on div "Medical Mutual" at bounding box center [319, 204] width 182 height 18
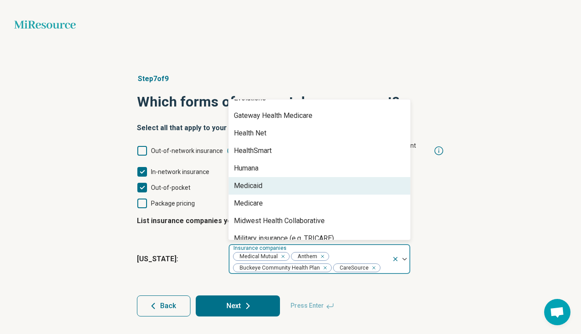
click at [255, 181] on div "Medicaid" at bounding box center [248, 186] width 28 height 11
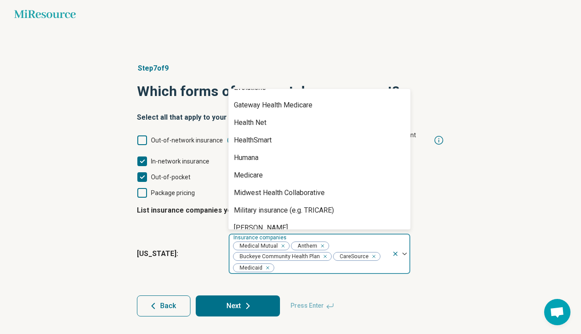
scroll to position [2, 0]
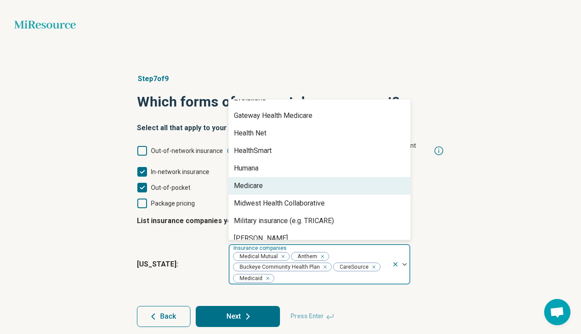
click at [256, 181] on div "Medicare" at bounding box center [248, 186] width 29 height 11
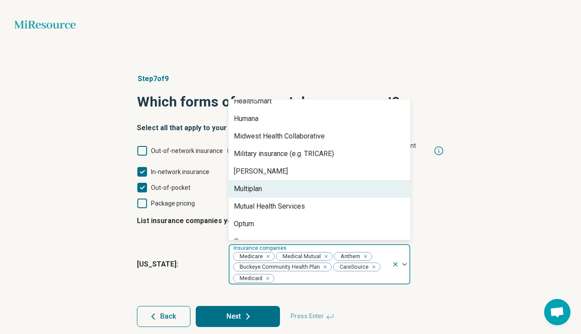
scroll to position [203, 0]
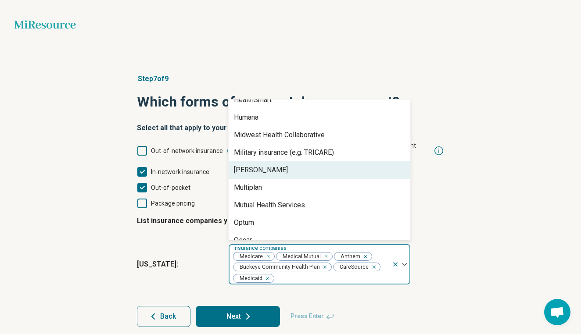
click at [251, 165] on div "[PERSON_NAME]" at bounding box center [261, 170] width 54 height 11
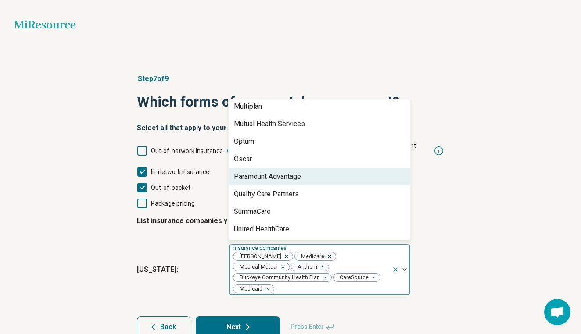
scroll to position [267, 0]
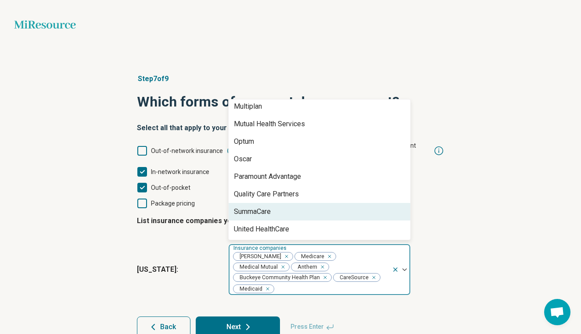
click at [257, 207] on div "SummaCare" at bounding box center [252, 212] width 37 height 11
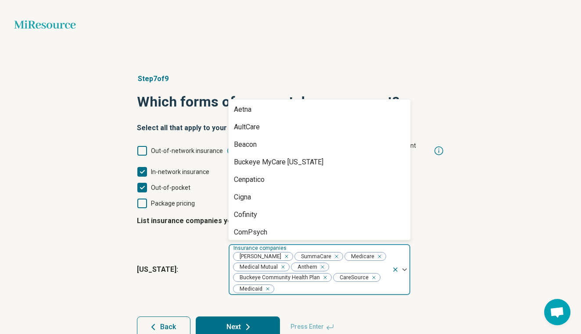
scroll to position [0, 0]
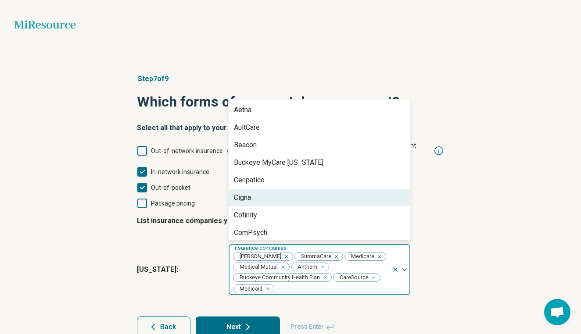
click at [174, 264] on span "Ohio :" at bounding box center [179, 269] width 84 height 11
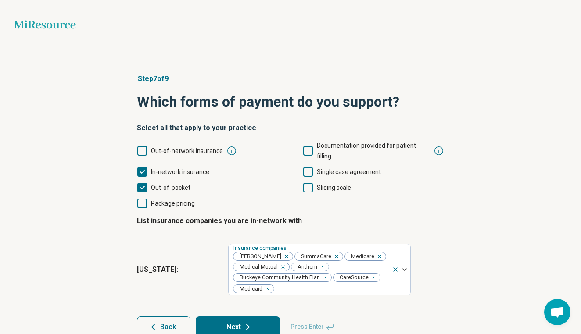
click at [212, 327] on button "Next" at bounding box center [238, 327] width 84 height 21
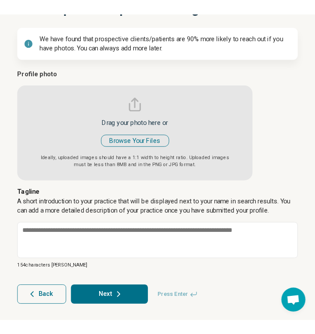
scroll to position [57, 0]
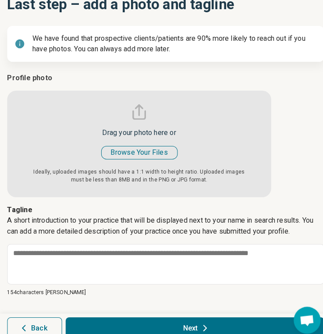
type textarea "*"
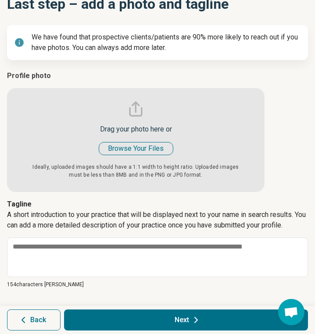
type input "**********"
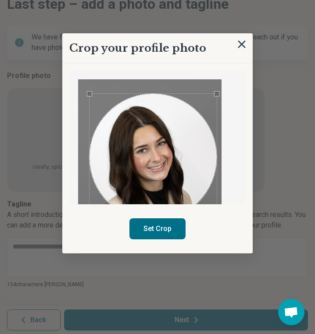
click at [146, 144] on div "Use the arrow keys to move the crop selection area" at bounding box center [152, 157] width 127 height 127
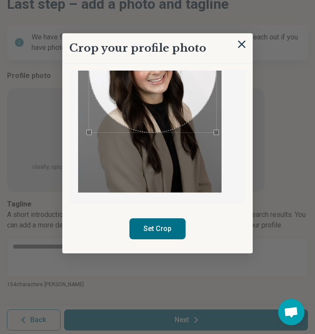
scroll to position [87, 0]
click at [220, 160] on div at bounding box center [149, 92] width 143 height 200
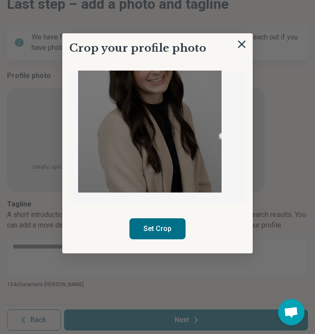
click at [221, 145] on img at bounding box center [149, 92] width 143 height 200
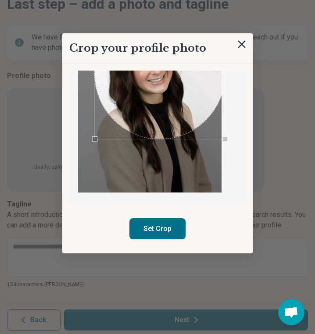
click at [88, 68] on div "Crop your profile photo Set Crop" at bounding box center [157, 143] width 190 height 220
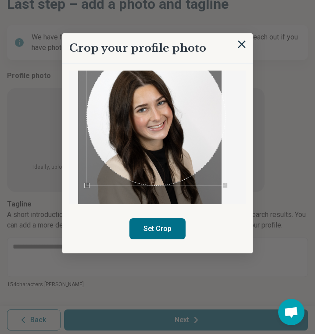
scroll to position [44, 0]
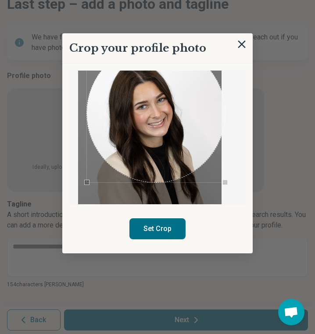
click at [143, 227] on button "Set Crop" at bounding box center [157, 228] width 56 height 21
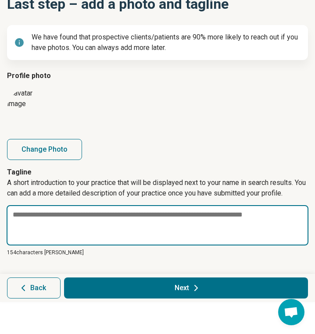
click at [89, 218] on textarea at bounding box center [158, 225] width 302 height 40
paste textarea "**********"
type textarea "*"
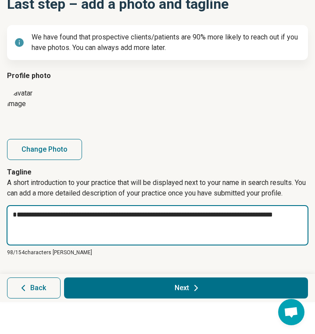
type textarea "**********"
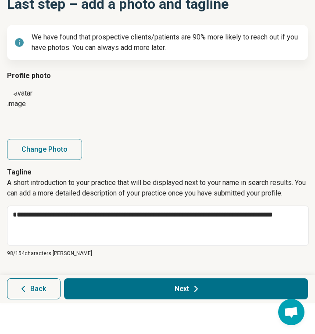
click at [179, 288] on button "Next" at bounding box center [186, 288] width 244 height 21
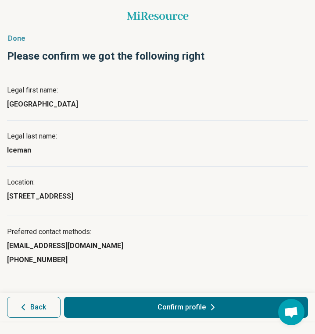
scroll to position [0, 0]
click at [169, 310] on button "Confirm profile" at bounding box center [186, 307] width 244 height 21
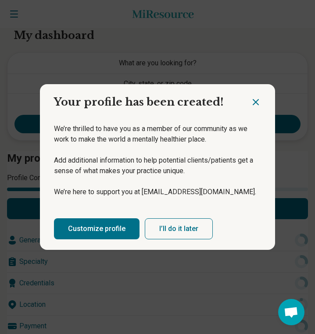
click at [256, 99] on icon "Close dialog" at bounding box center [255, 102] width 11 height 11
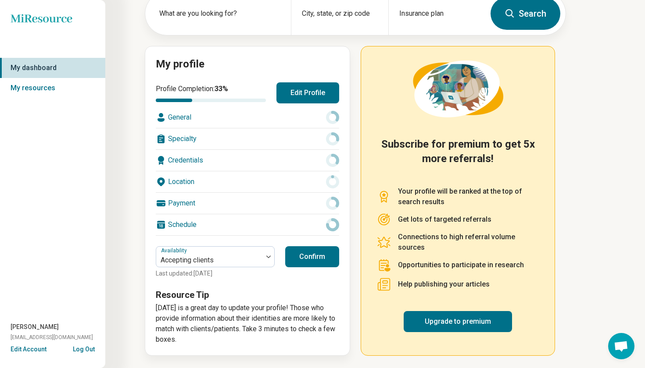
scroll to position [56, 0]
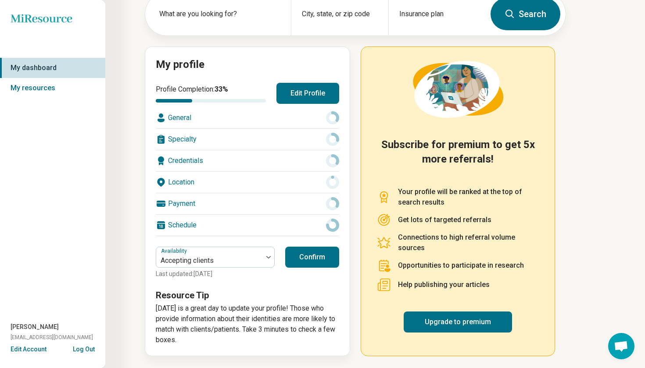
click at [225, 113] on div "General" at bounding box center [247, 117] width 183 height 21
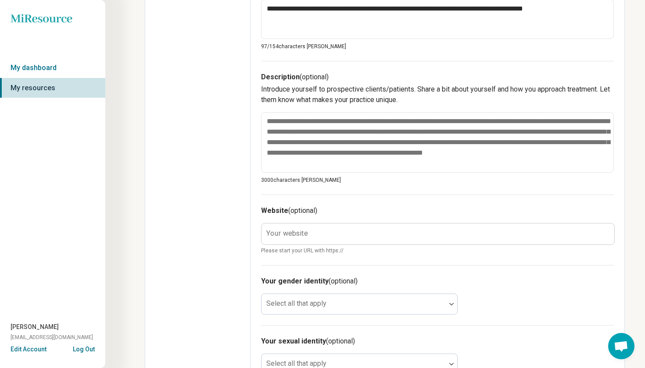
scroll to position [261, 0]
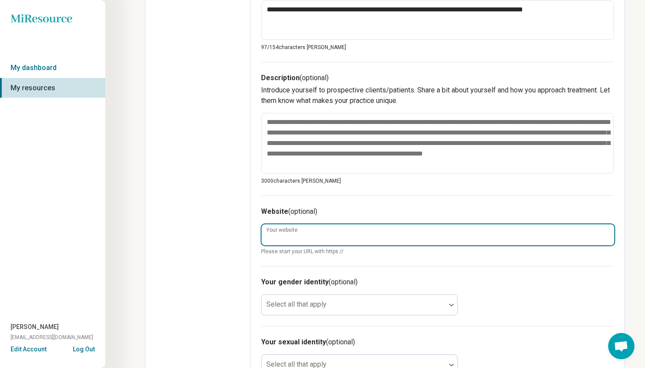
click at [313, 237] on input "Your website" at bounding box center [437, 234] width 353 height 21
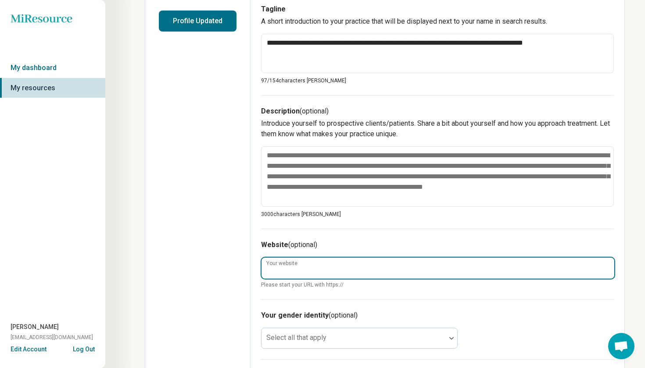
scroll to position [223, 0]
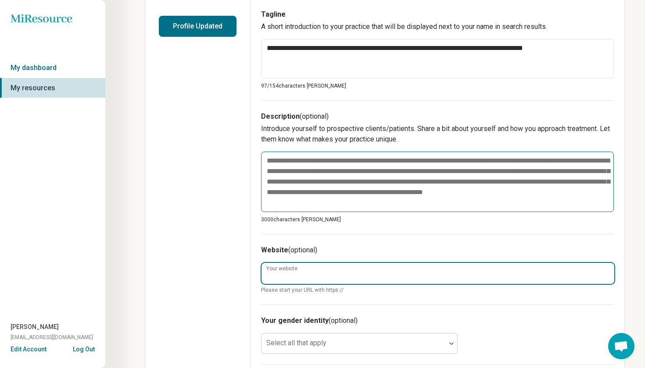
type textarea "*"
type input "**********"
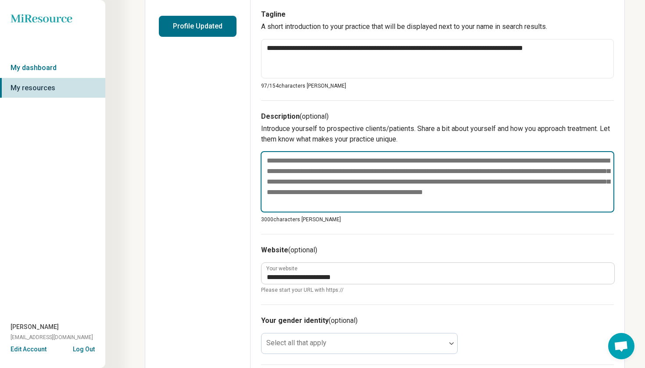
click at [302, 187] on textarea at bounding box center [436, 181] width 353 height 61
paste textarea "**********"
type textarea "*"
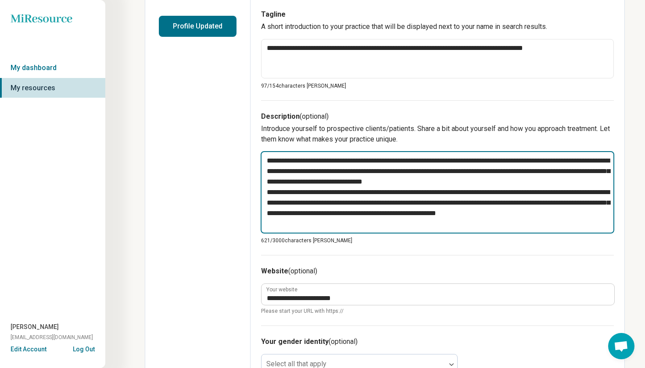
type textarea "**********"
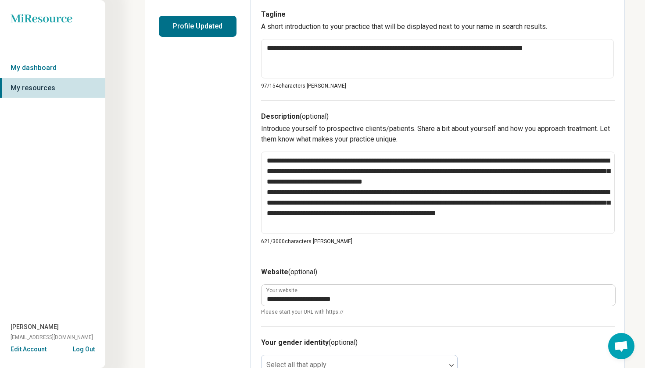
click at [323, 252] on div "**********" at bounding box center [437, 178] width 353 height 156
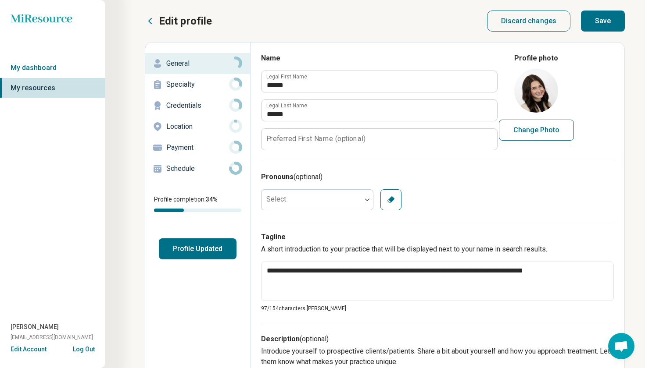
scroll to position [0, 0]
click at [580, 19] on button "Save" at bounding box center [603, 21] width 44 height 21
click at [199, 81] on p "Specialty" at bounding box center [197, 84] width 63 height 11
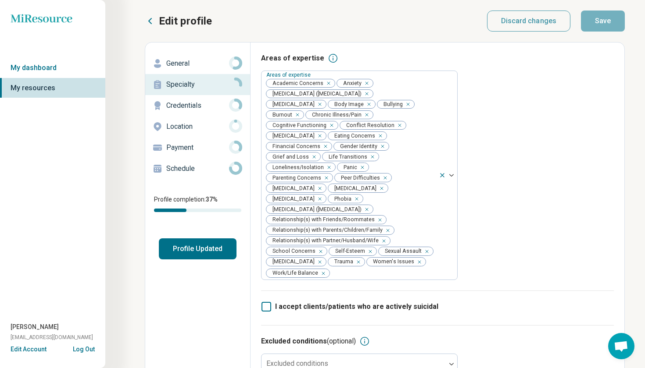
click at [196, 104] on p "Credentials" at bounding box center [197, 105] width 63 height 11
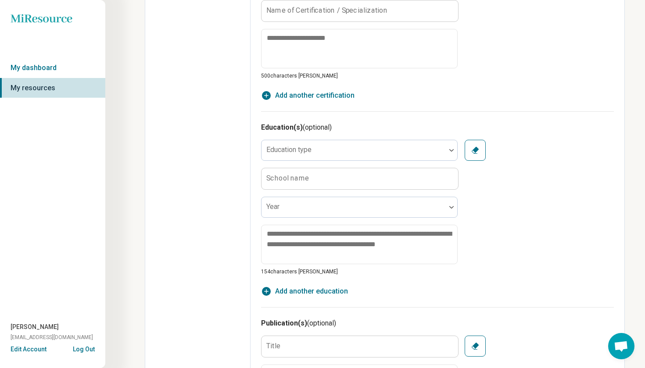
scroll to position [440, 0]
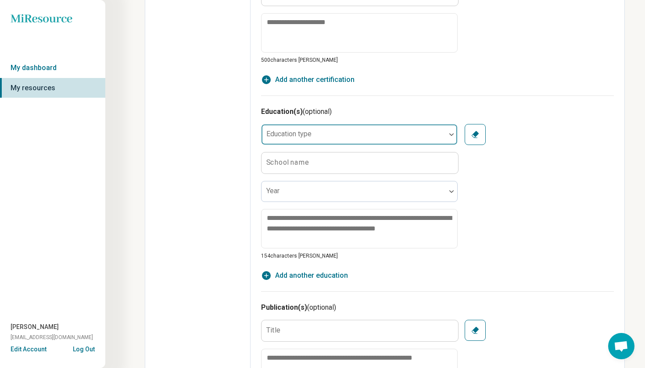
click at [287, 137] on div "Education type" at bounding box center [359, 134] width 196 height 21
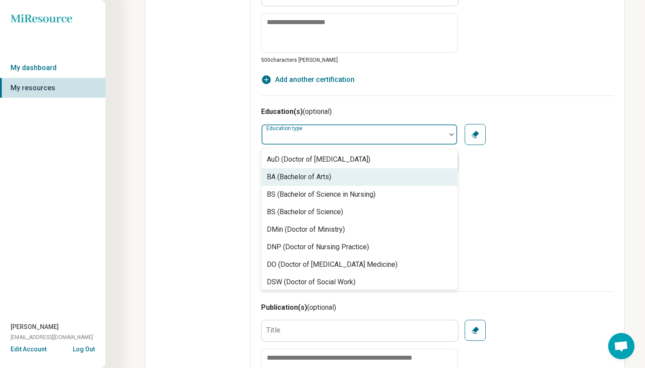
click at [289, 180] on div "BA (Bachelor of Arts)" at bounding box center [299, 177] width 64 height 11
type textarea "*"
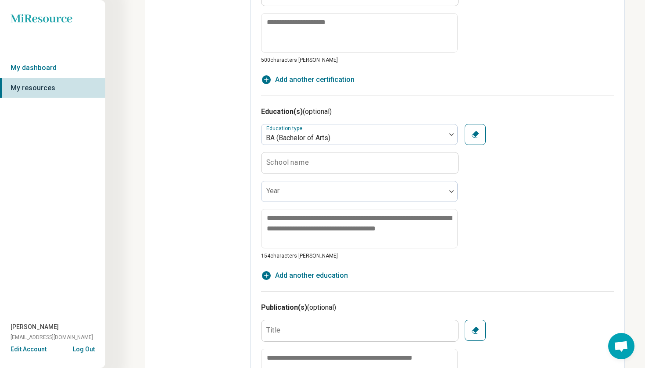
click at [289, 166] on label "School name" at bounding box center [287, 162] width 43 height 7
click at [289, 166] on input "School name" at bounding box center [359, 163] width 196 height 21
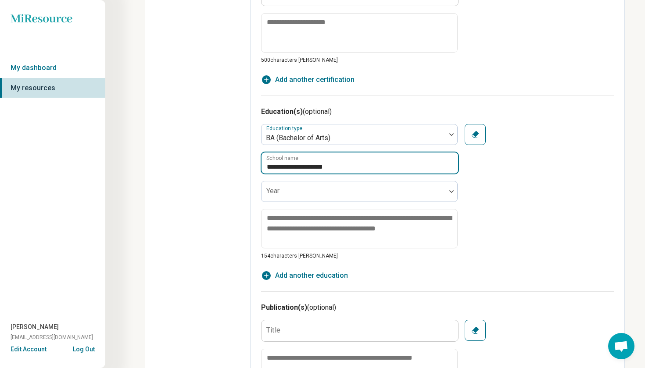
type input "**********"
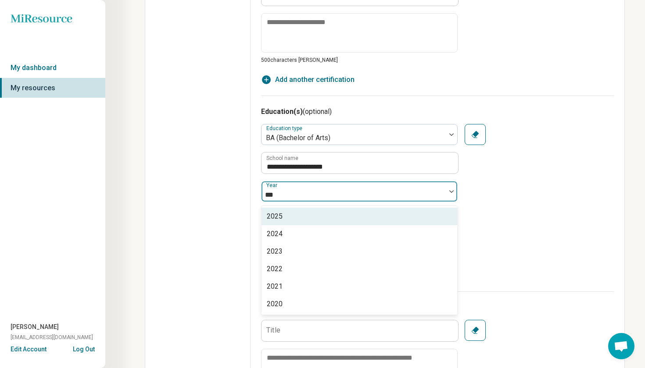
type input "****"
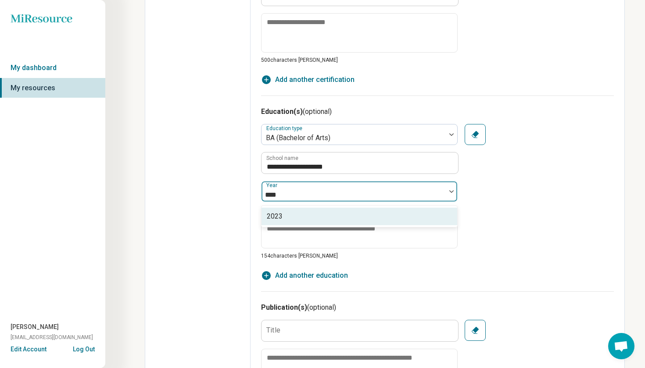
click at [286, 211] on div "2023" at bounding box center [359, 217] width 196 height 18
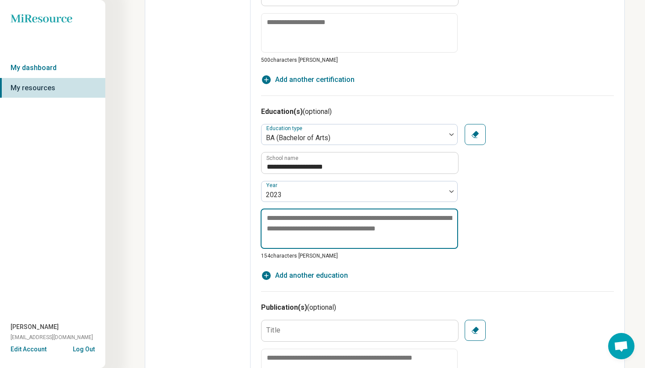
click at [286, 230] on textarea at bounding box center [358, 229] width 197 height 40
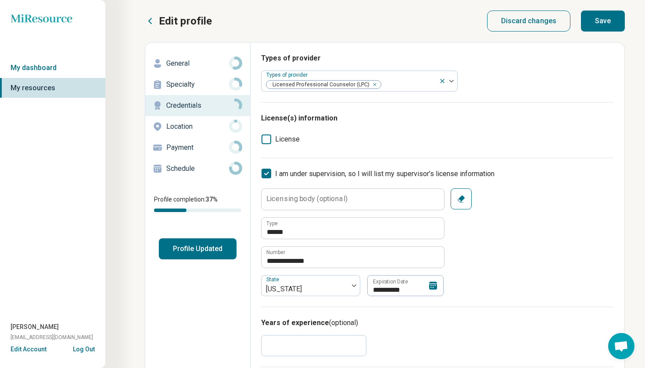
scroll to position [0, 0]
click at [580, 21] on button "Save" at bounding box center [603, 21] width 44 height 21
type textarea "*"
click at [209, 121] on div "Location" at bounding box center [197, 127] width 91 height 14
click at [201, 129] on p "Location" at bounding box center [197, 126] width 63 height 11
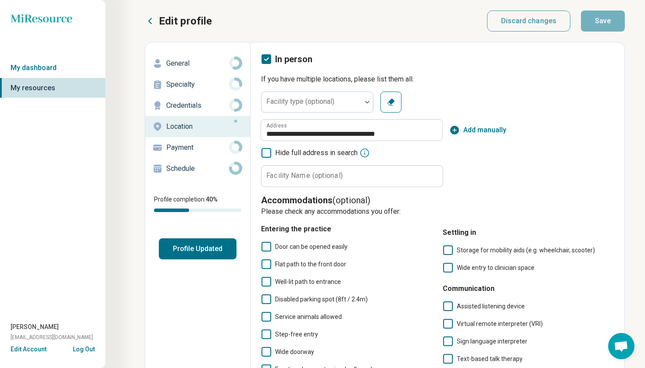
click at [189, 152] on p "Payment" at bounding box center [197, 147] width 63 height 11
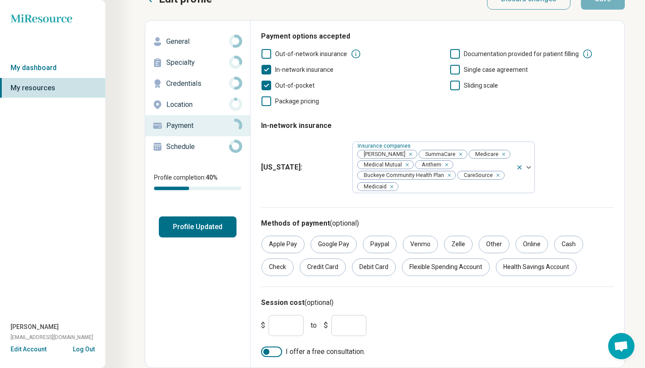
scroll to position [22, 0]
click at [287, 322] on input "*" at bounding box center [285, 325] width 35 height 21
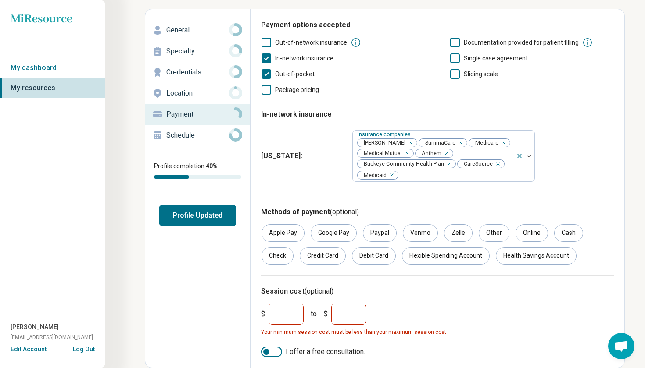
scroll to position [34, 0]
click at [266, 334] on div at bounding box center [266, 352] width 6 height 6
click at [284, 315] on input "**" at bounding box center [285, 314] width 35 height 21
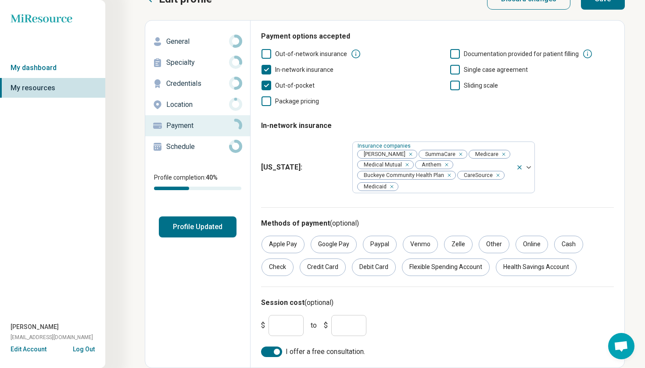
type input "*"
click at [344, 322] on input "*" at bounding box center [348, 325] width 35 height 21
type input "**"
click at [399, 320] on div "$ * to $ **" at bounding box center [437, 326] width 360 height 28
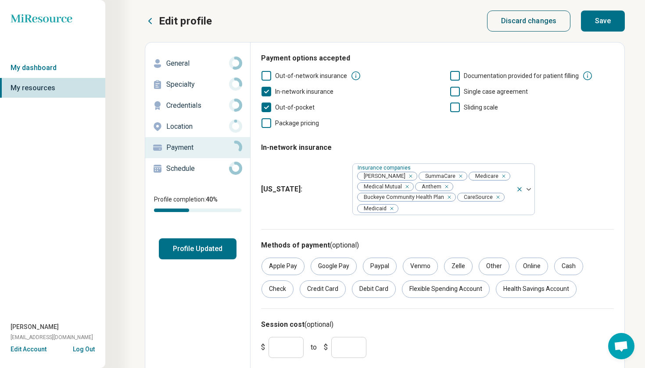
scroll to position [0, 0]
click at [580, 21] on button "Save" at bounding box center [603, 21] width 44 height 21
click at [207, 168] on p "Schedule" at bounding box center [197, 169] width 63 height 11
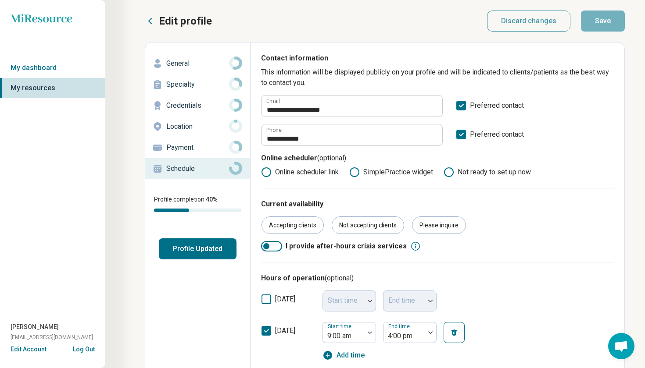
click at [222, 251] on button "Profile Updated" at bounding box center [198, 249] width 78 height 21
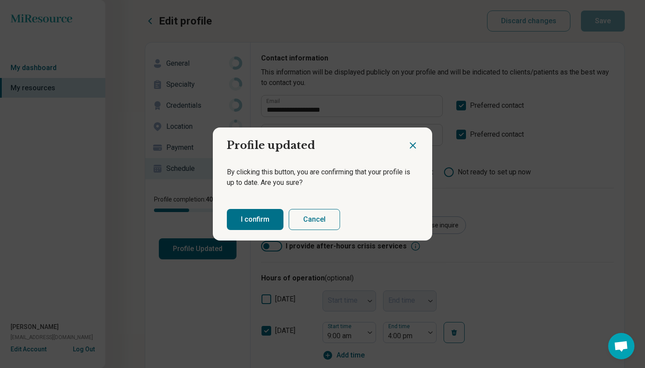
click at [247, 223] on button "I confirm" at bounding box center [255, 219] width 57 height 21
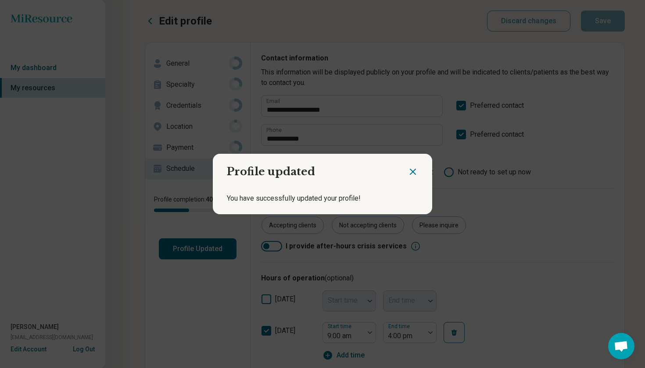
click at [192, 209] on div "Profile updated You have successfully updated your profile!" at bounding box center [322, 184] width 645 height 368
click at [413, 175] on icon "Close dialog" at bounding box center [412, 172] width 11 height 11
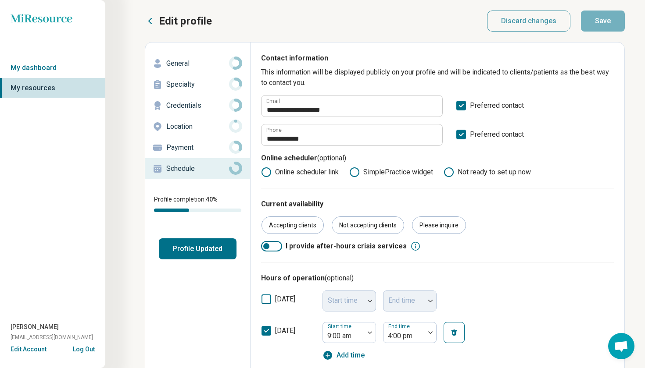
click at [152, 20] on icon at bounding box center [150, 21] width 11 height 11
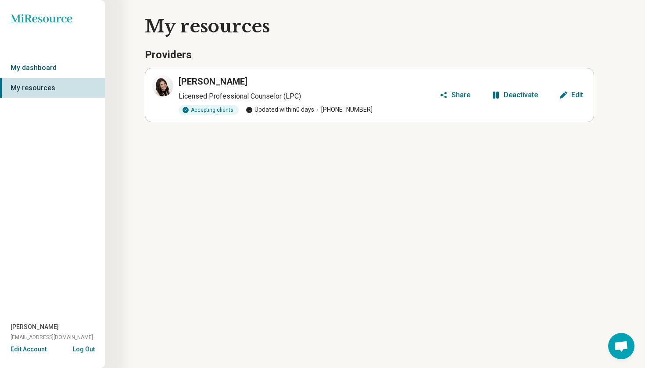
click at [22, 68] on link "My dashboard" at bounding box center [52, 68] width 105 height 20
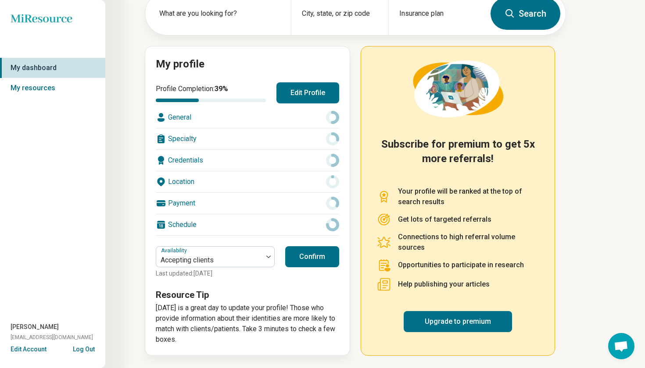
scroll to position [56, 0]
